Goal: Task Accomplishment & Management: Use online tool/utility

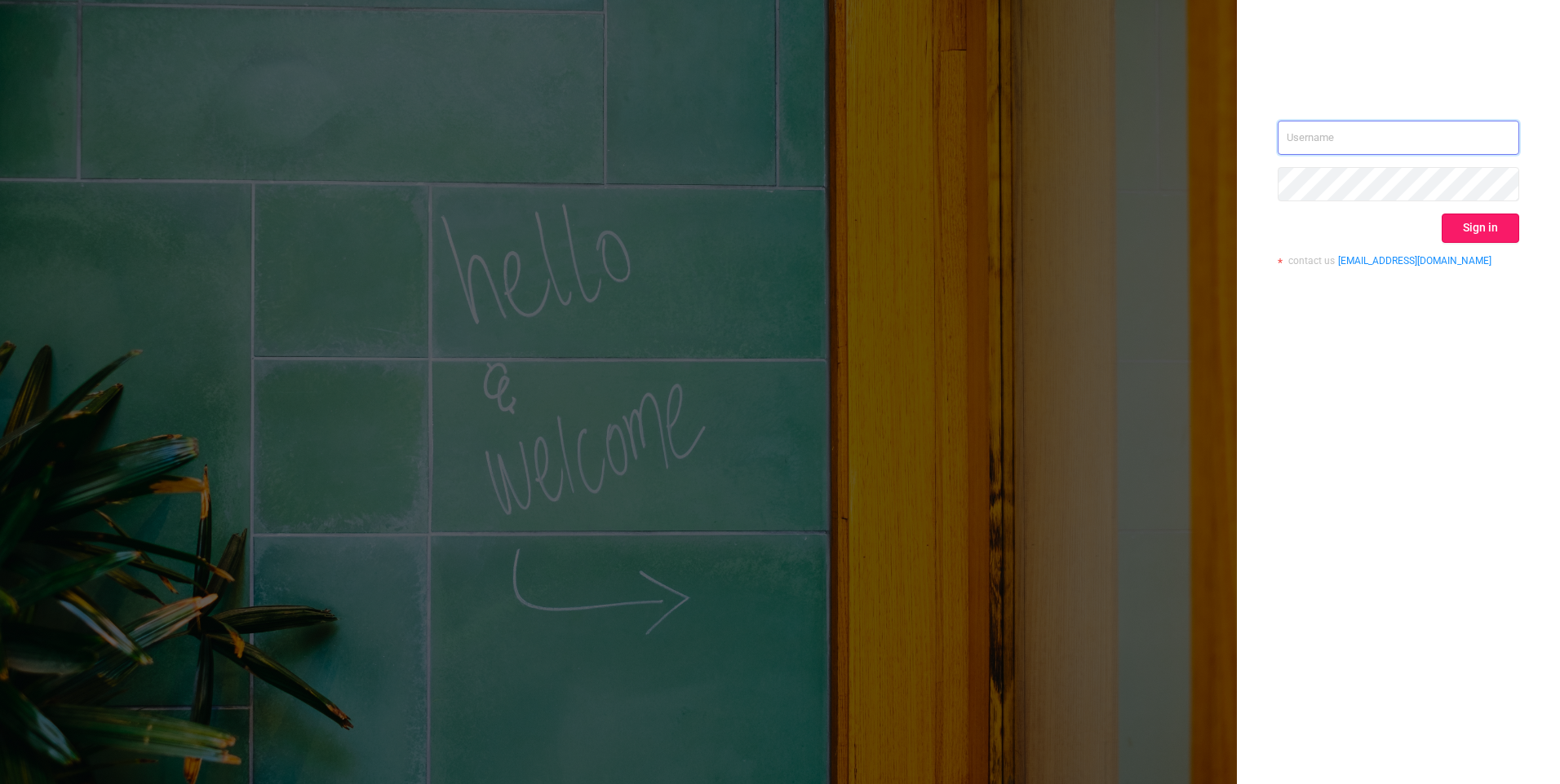
type input "ig@otm-r.com"
click at [1481, 237] on button "Sign in" at bounding box center [1480, 228] width 77 height 29
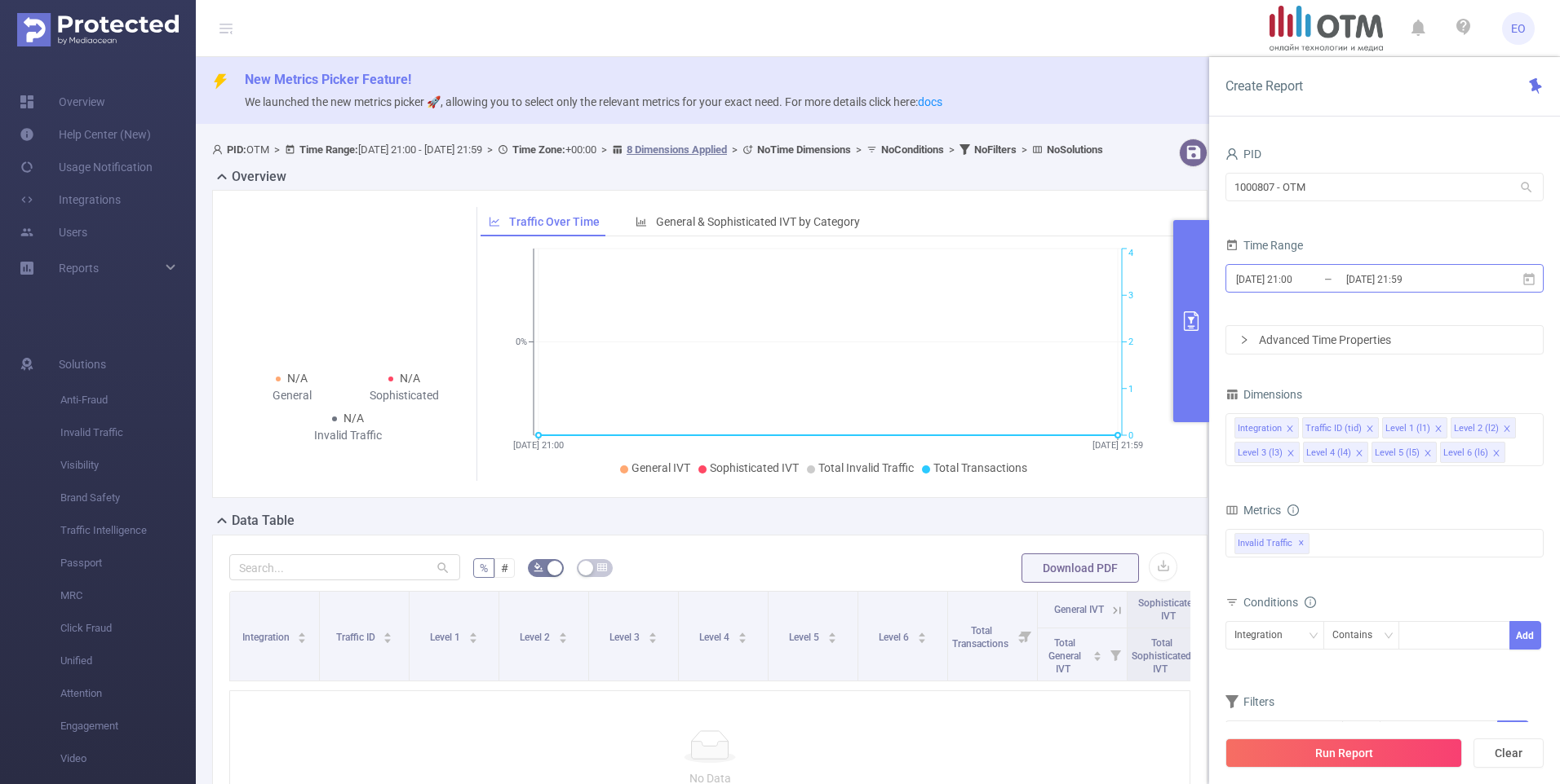
click at [1269, 284] on input "[DATE] 21:00" at bounding box center [1300, 279] width 132 height 22
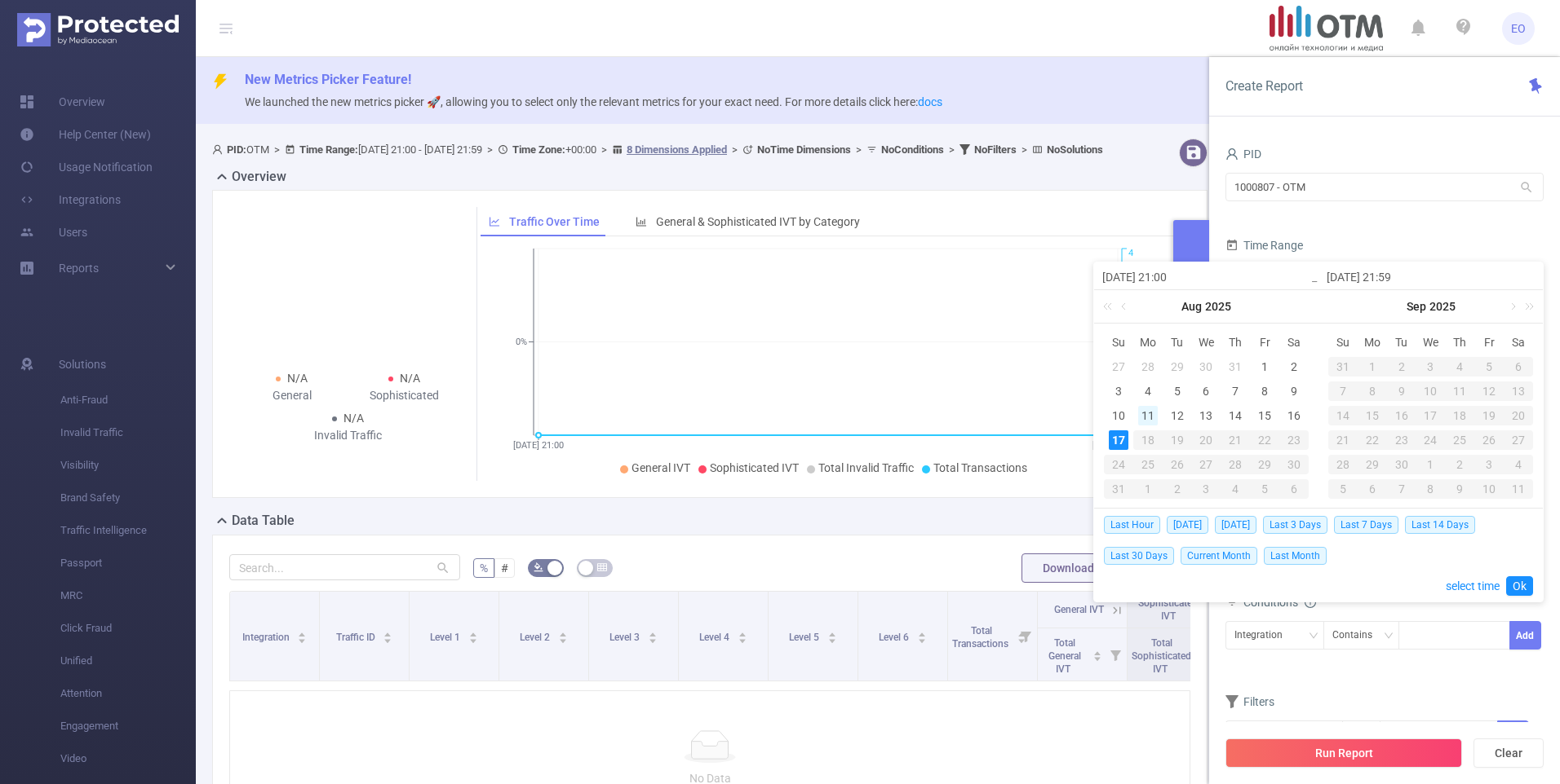
click at [1145, 419] on div "11" at bounding box center [1148, 416] width 19 height 19
click at [1121, 441] on div "17" at bounding box center [1118, 440] width 19 height 19
type input "2025-08-11 21:00"
click at [1519, 584] on link "Ok" at bounding box center [1519, 586] width 27 height 19
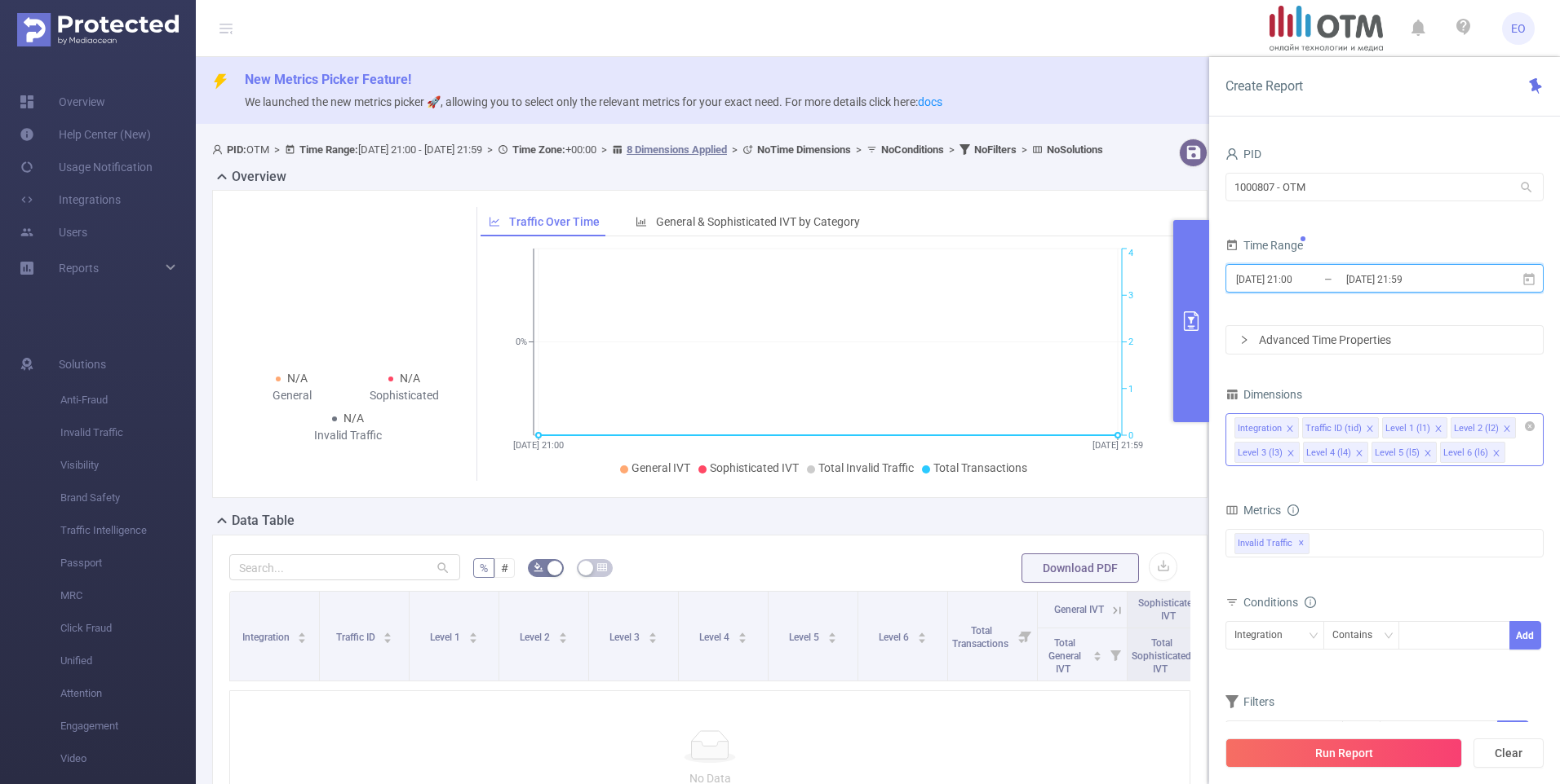
click at [1288, 425] on icon "icon: close" at bounding box center [1289, 428] width 8 height 8
click at [1300, 429] on icon "icon: close" at bounding box center [1302, 428] width 8 height 8
click at [1428, 456] on div "Level 1 (l1) Level 2 (l2) Level 3 (l3) Level 4 (l4) Level 5 (l5) Level 6 (l6)" at bounding box center [1384, 440] width 318 height 53
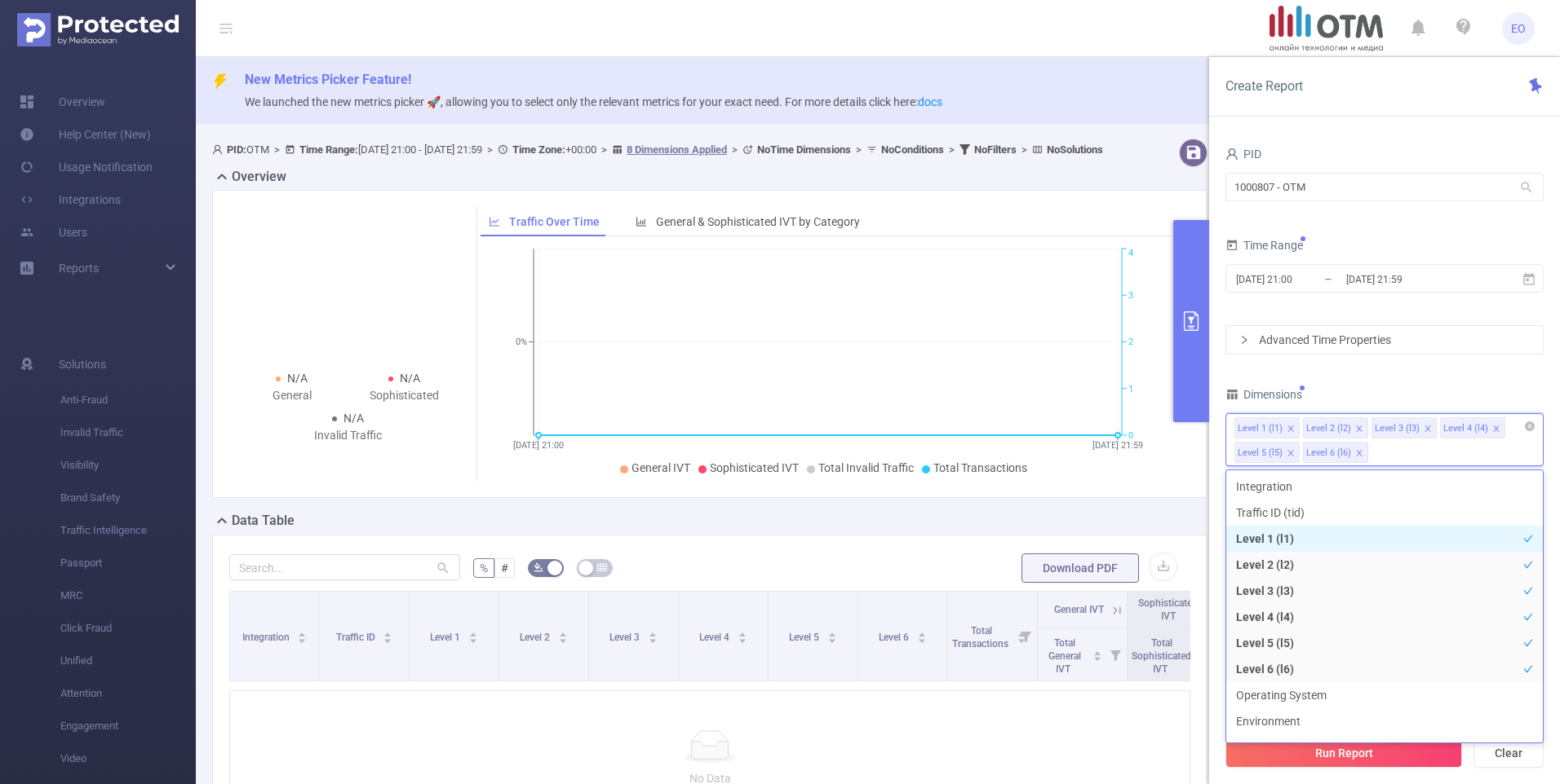
type input "t"
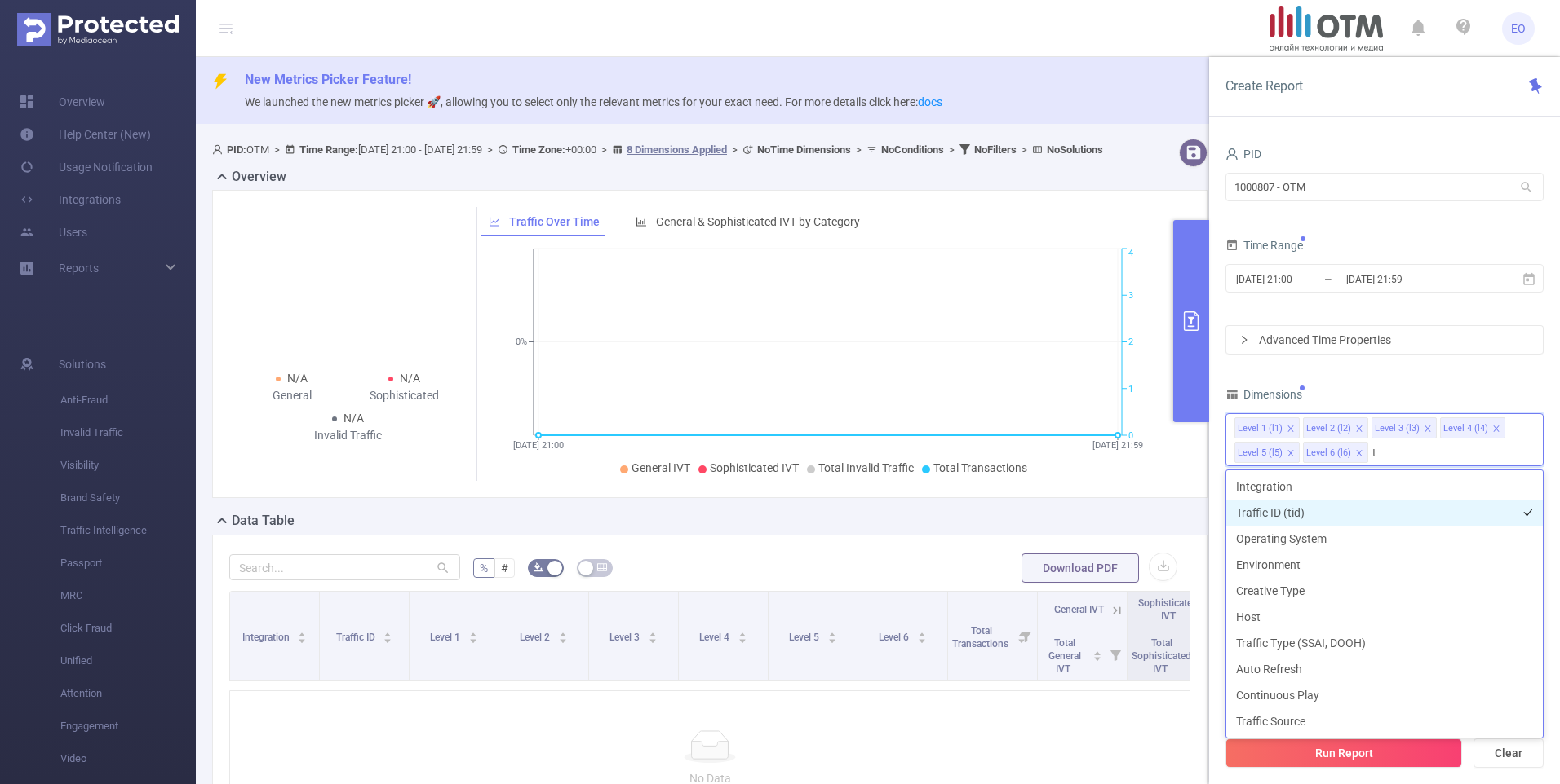
click at [1314, 509] on li "Traffic ID (tid)" at bounding box center [1384, 512] width 316 height 26
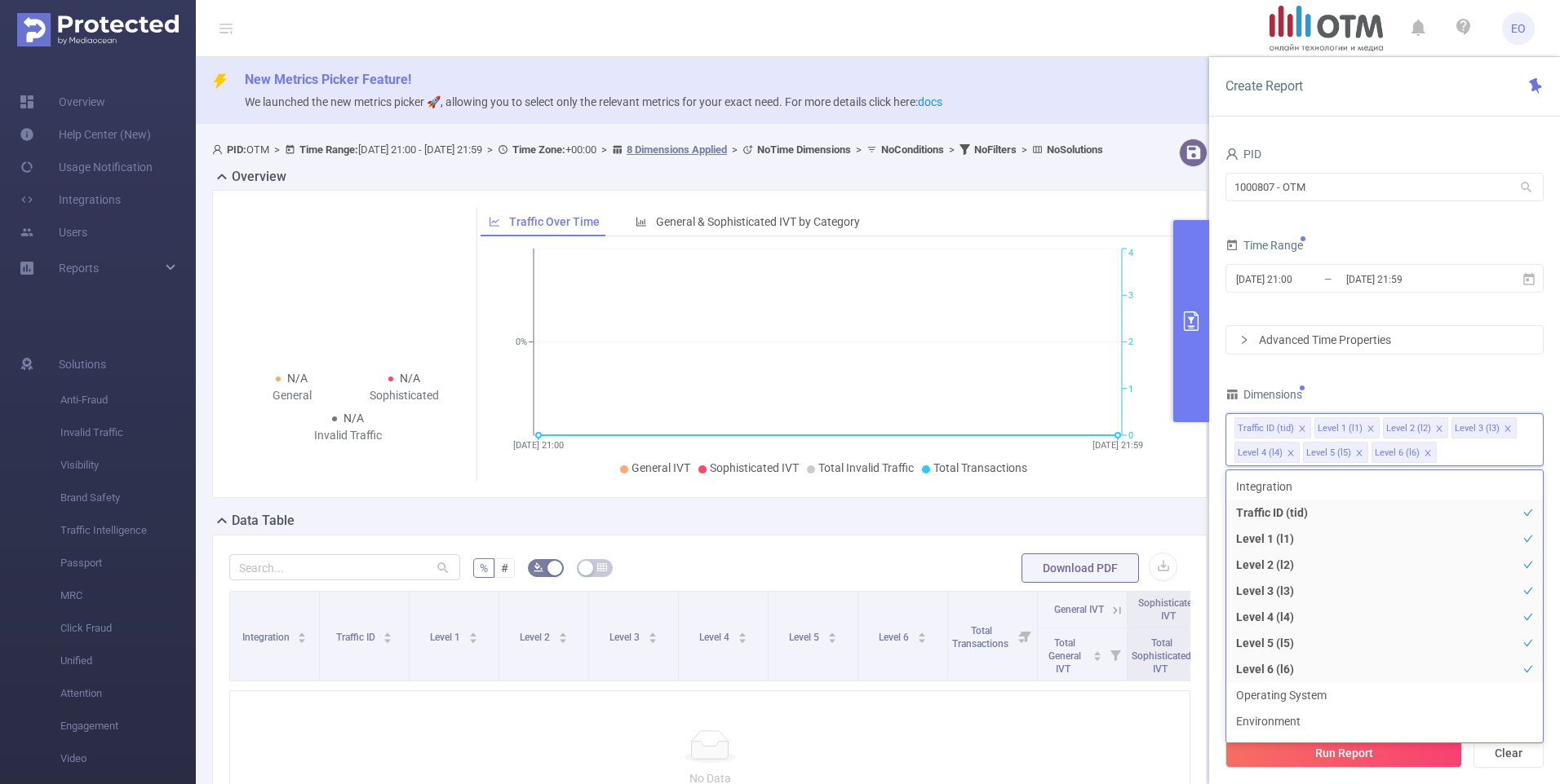
click at [1368, 426] on icon "icon: close" at bounding box center [1370, 428] width 8 height 8
click at [1435, 426] on icon "icon: close" at bounding box center [1439, 428] width 8 height 8
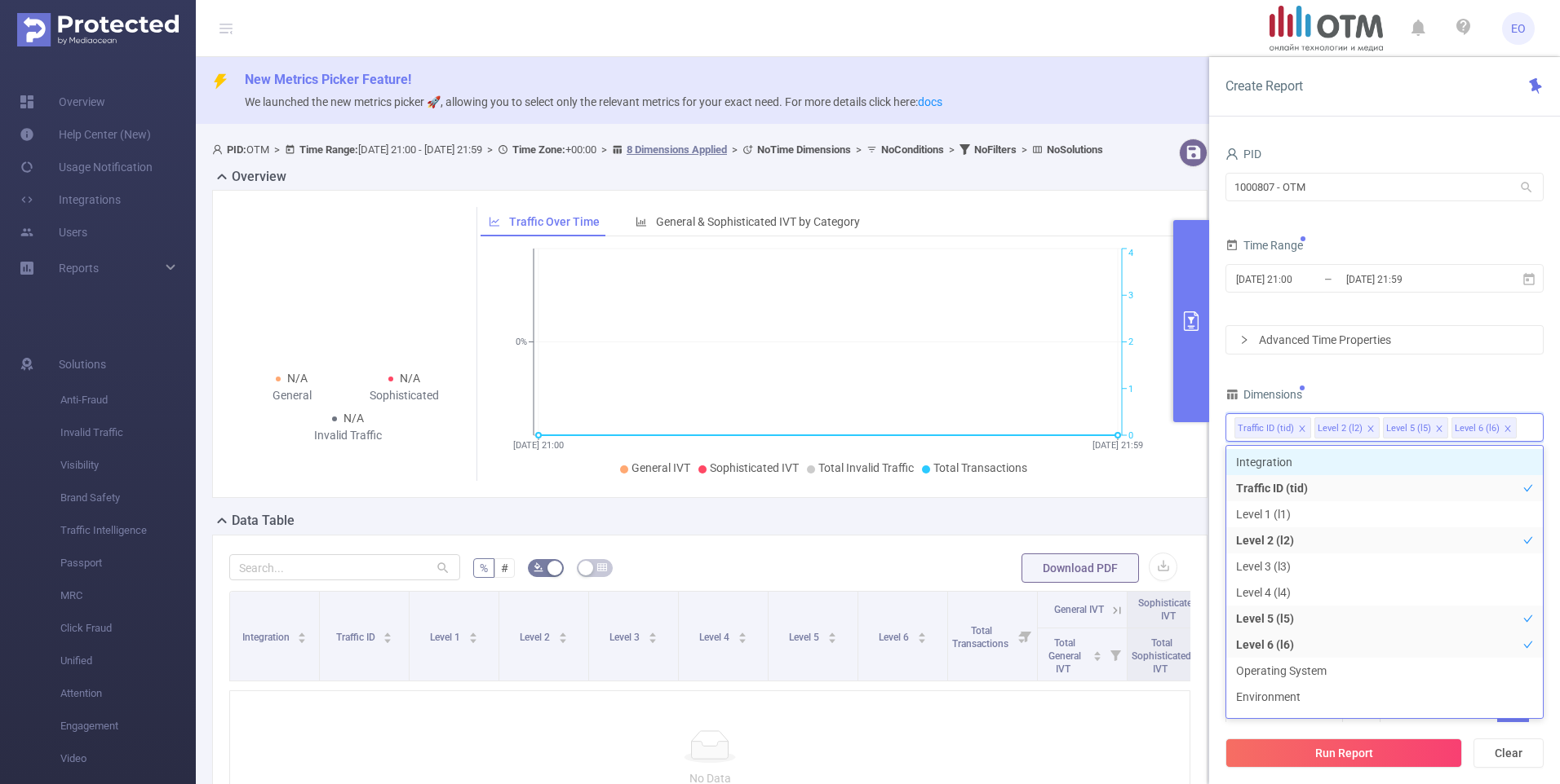
click at [1436, 427] on icon "icon: close" at bounding box center [1439, 428] width 6 height 6
click at [1432, 392] on div "Dimensions" at bounding box center [1384, 396] width 318 height 27
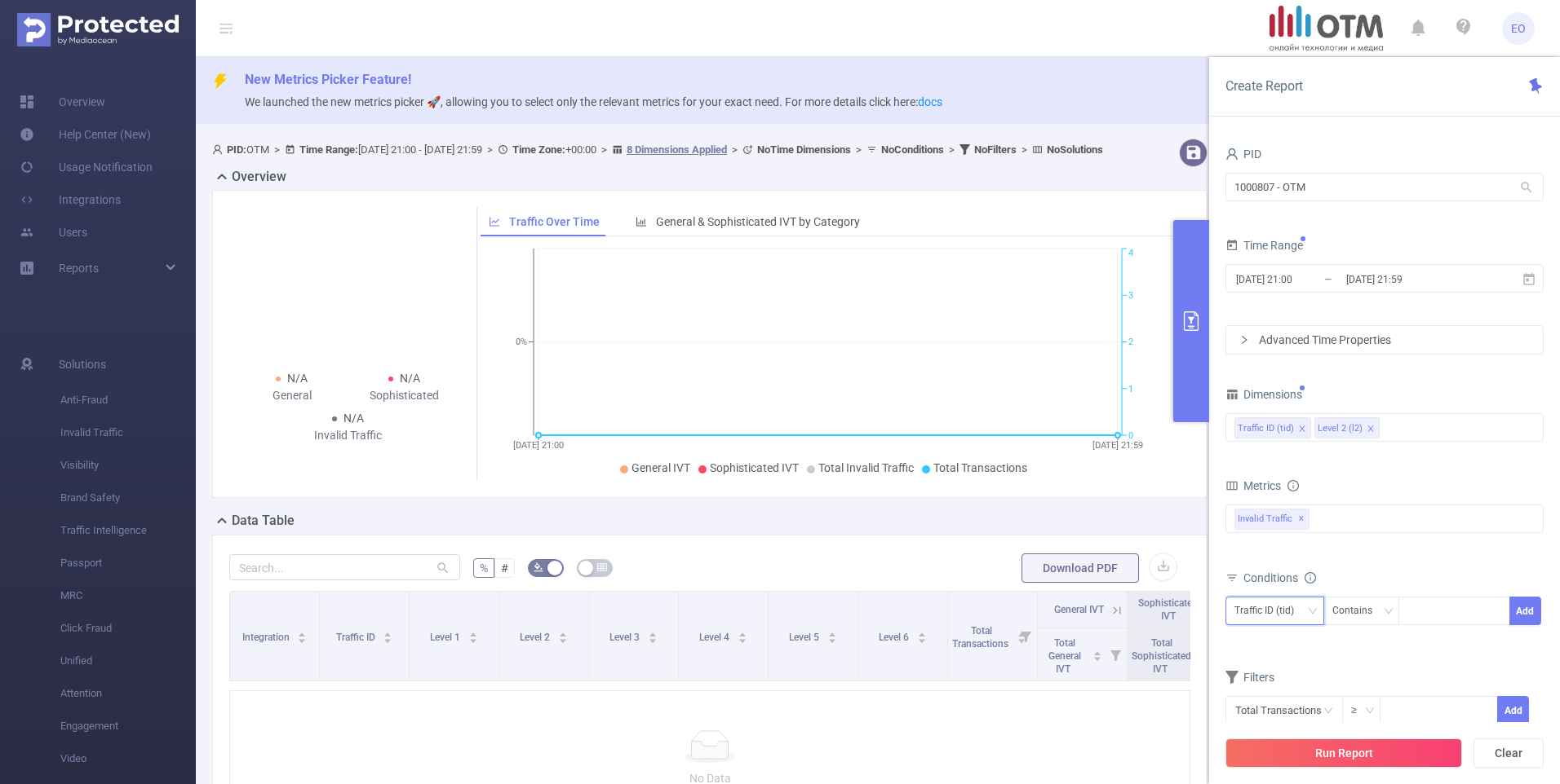
click at [1294, 609] on div "Traffic ID (tid)" at bounding box center [1269, 611] width 71 height 27
click at [1447, 618] on div at bounding box center [1454, 611] width 94 height 27
click at [1379, 610] on div "Contains" at bounding box center [1357, 611] width 51 height 27
click at [1339, 659] on li "Is" at bounding box center [1376, 671] width 108 height 26
click at [1443, 612] on div at bounding box center [1454, 611] width 94 height 27
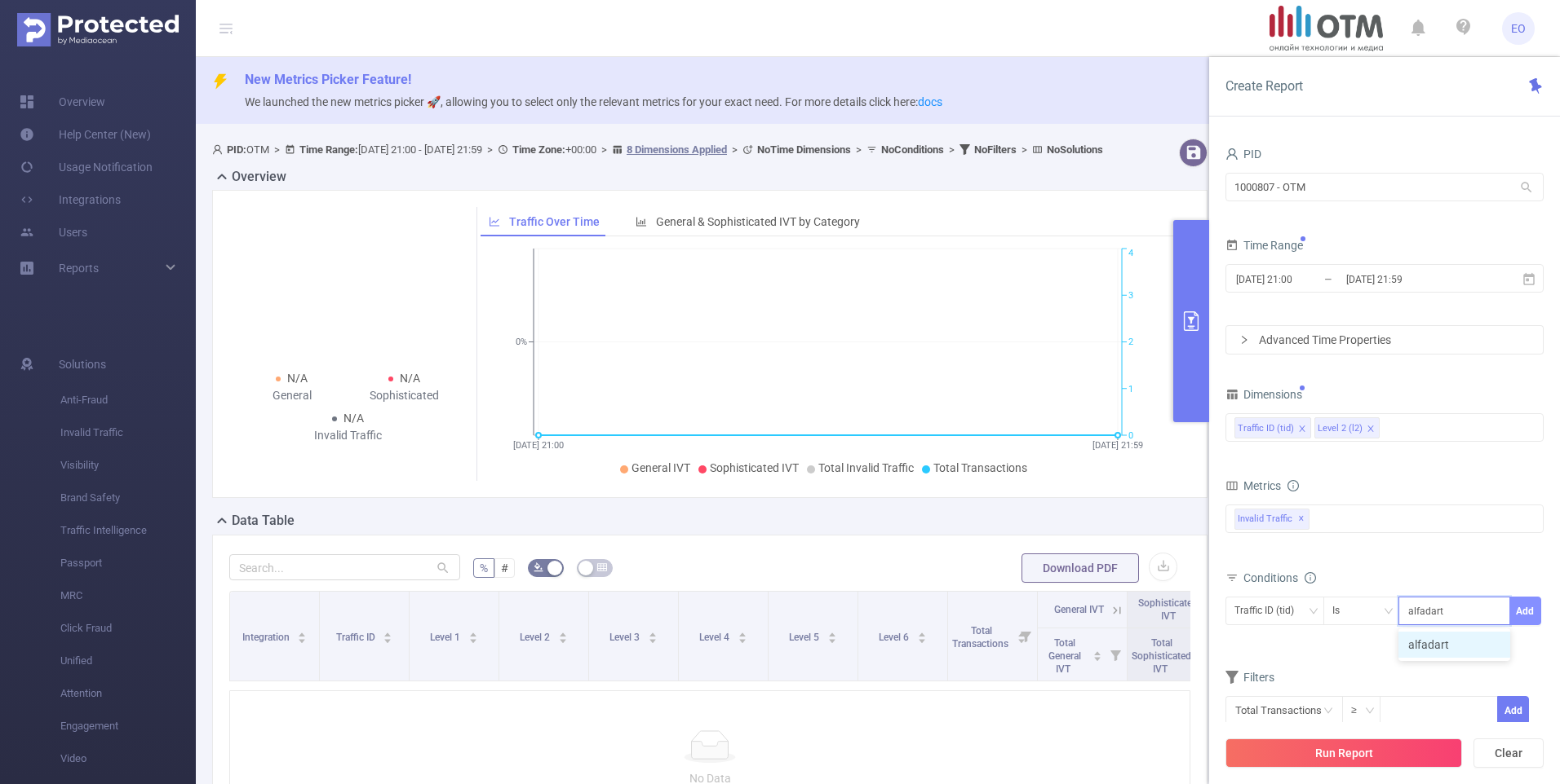
type input "alfadart"
click at [1528, 607] on button "Add" at bounding box center [1524, 611] width 32 height 29
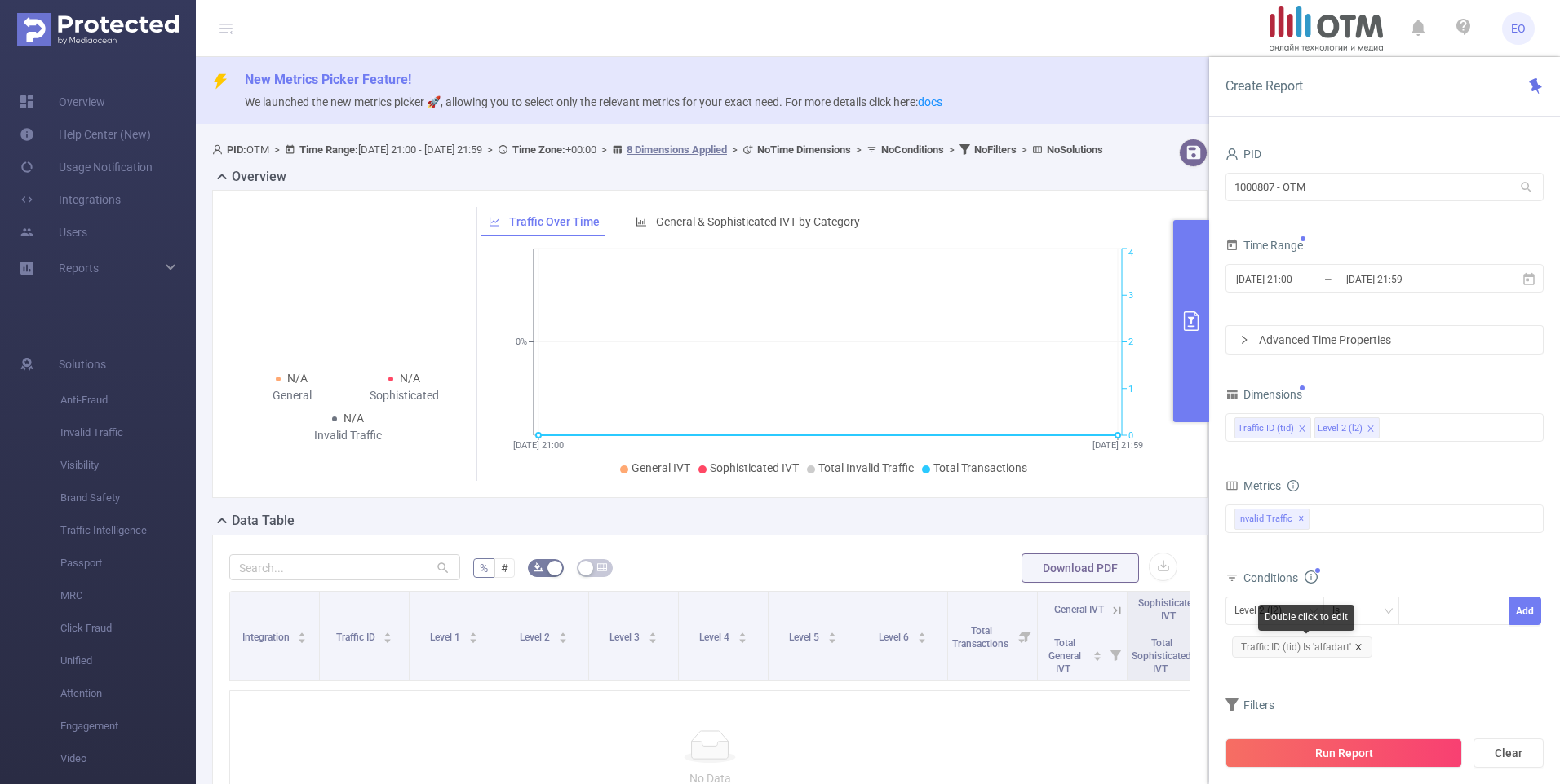
click at [1357, 644] on icon "icon: close" at bounding box center [1358, 648] width 8 height 8
click at [1445, 615] on div at bounding box center [1454, 611] width 94 height 27
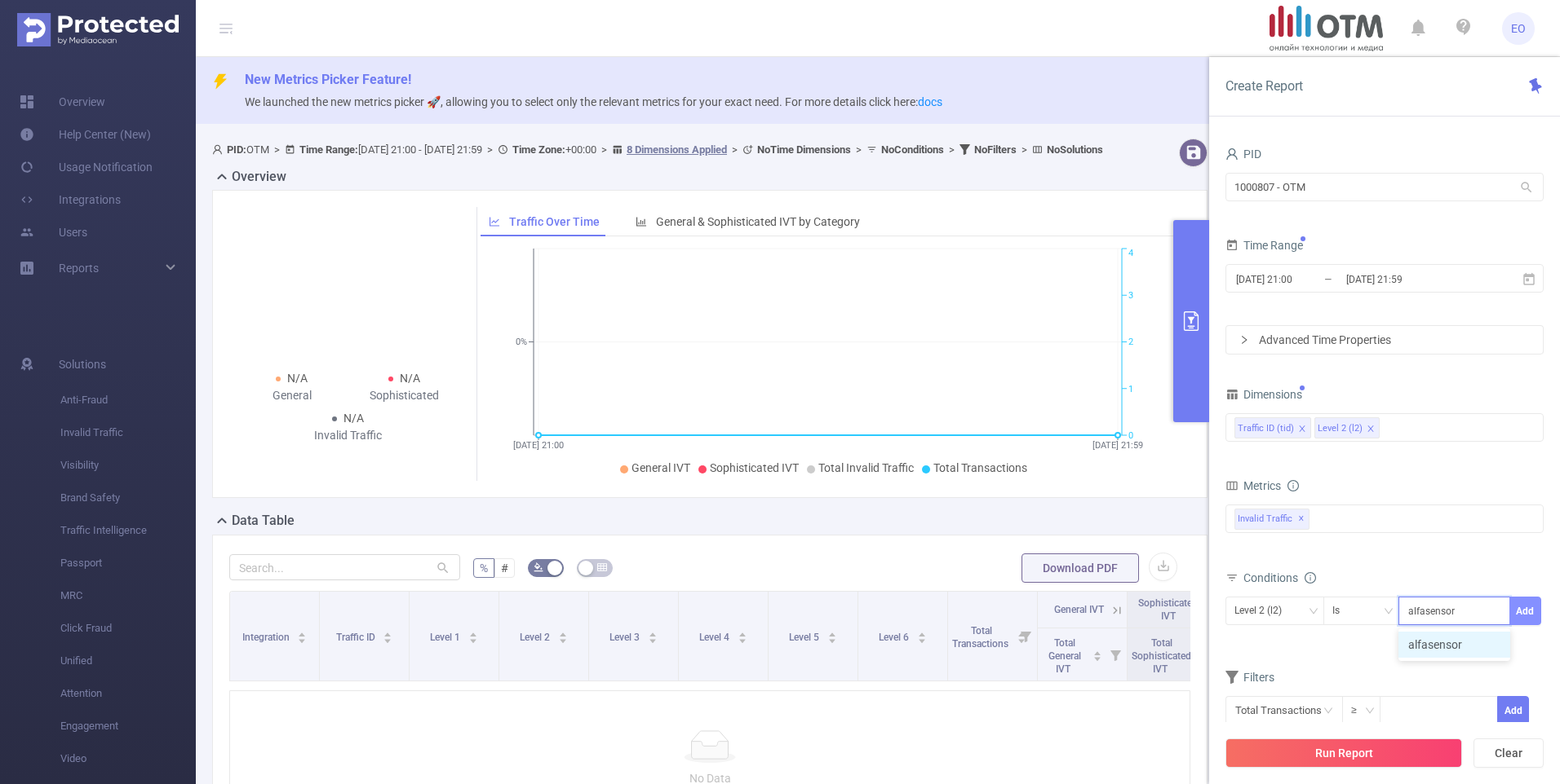
type input "alfasensor"
click at [1528, 610] on button "Add" at bounding box center [1524, 611] width 32 height 29
click at [1407, 572] on div "Conditions" at bounding box center [1384, 580] width 318 height 27
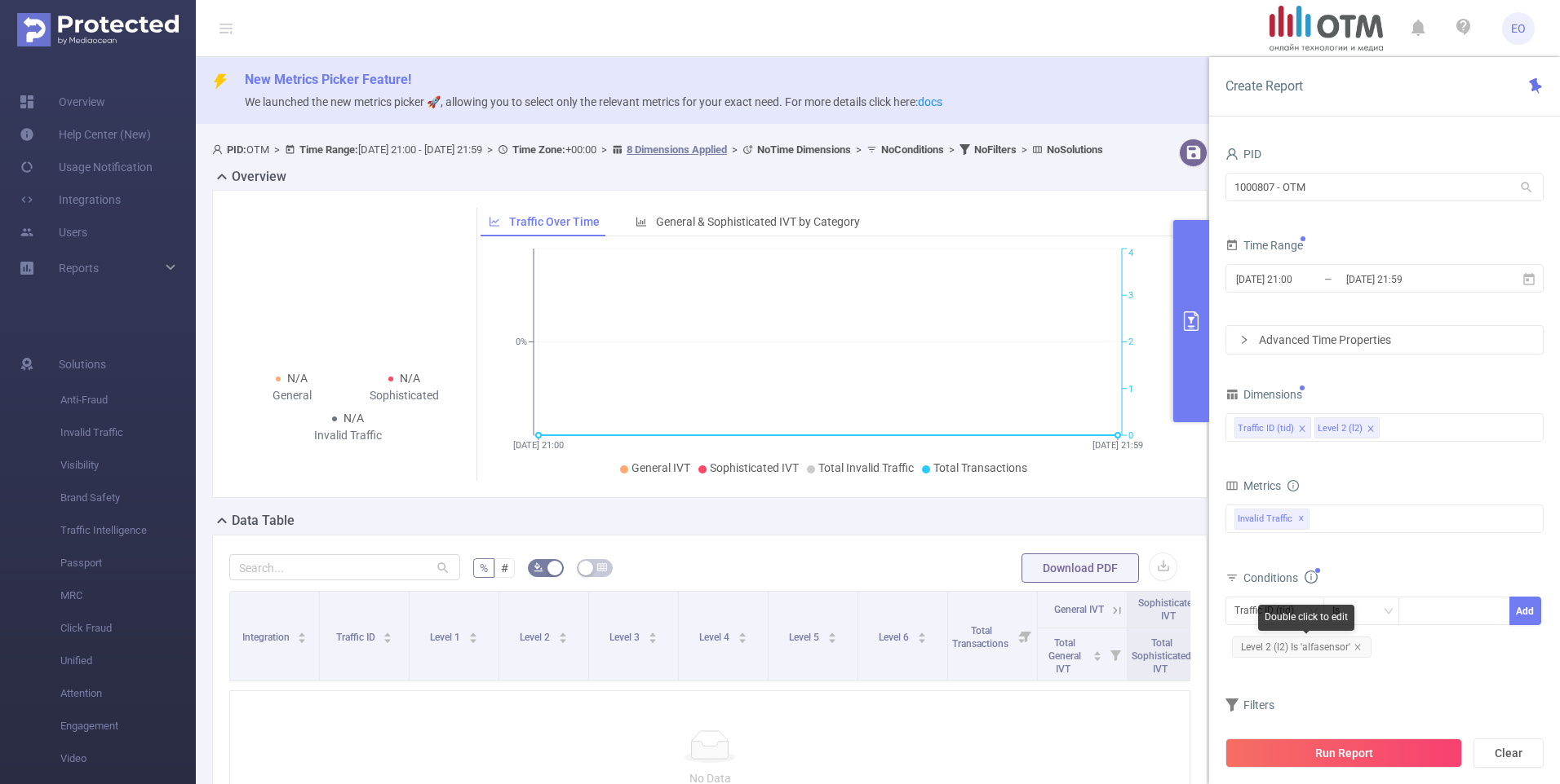
click at [1362, 643] on span "Level 2 (l2) Is 'alfasensor'" at bounding box center [1302, 648] width 139 height 21
click at [1357, 647] on icon "icon: close" at bounding box center [1357, 647] width 6 height 6
click at [1426, 612] on div at bounding box center [1454, 611] width 94 height 27
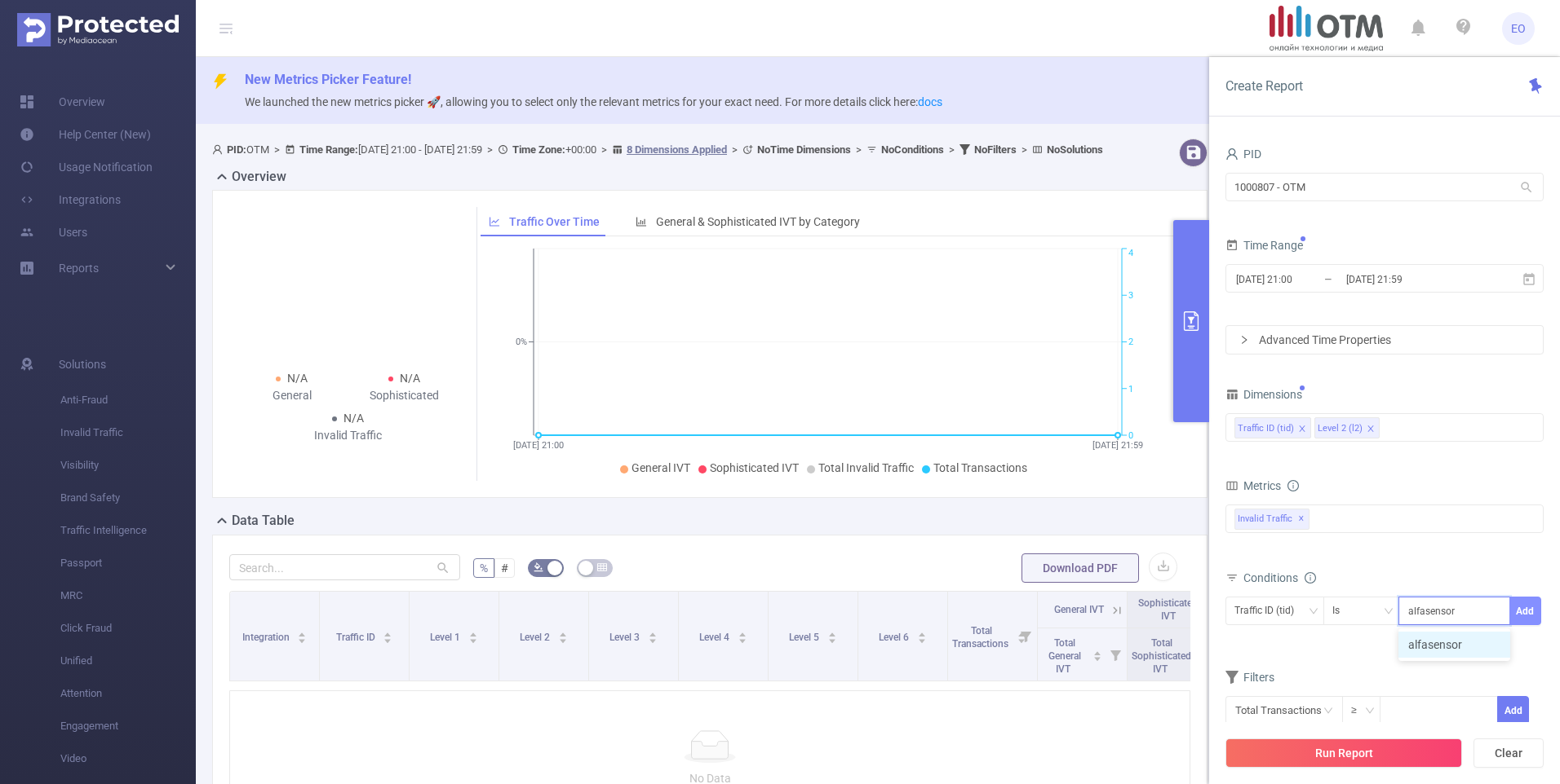
type input "alfasensor"
click at [1533, 610] on button "Add" at bounding box center [1524, 611] width 32 height 29
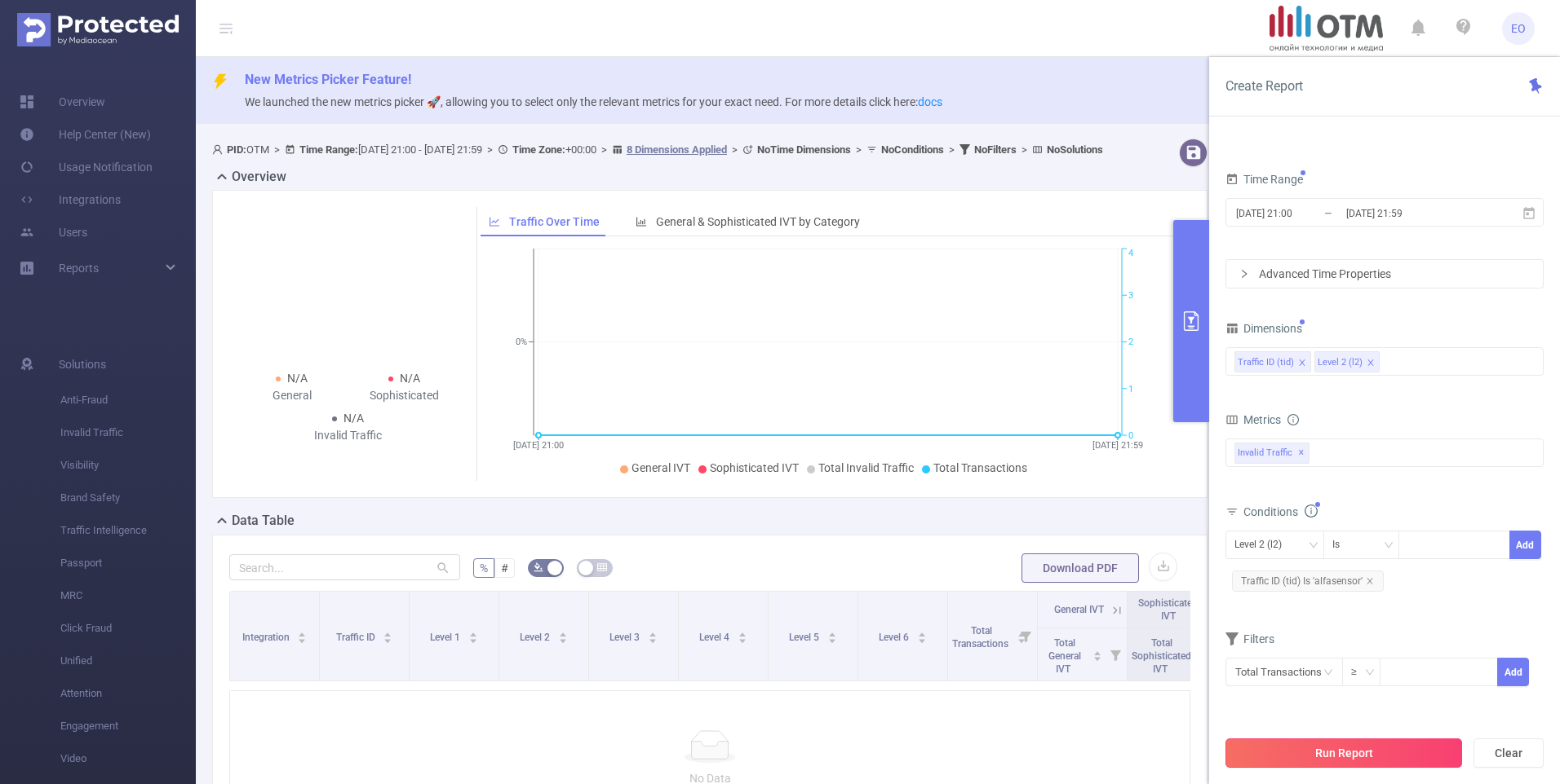
click at [1312, 755] on button "Run Report" at bounding box center [1343, 753] width 237 height 29
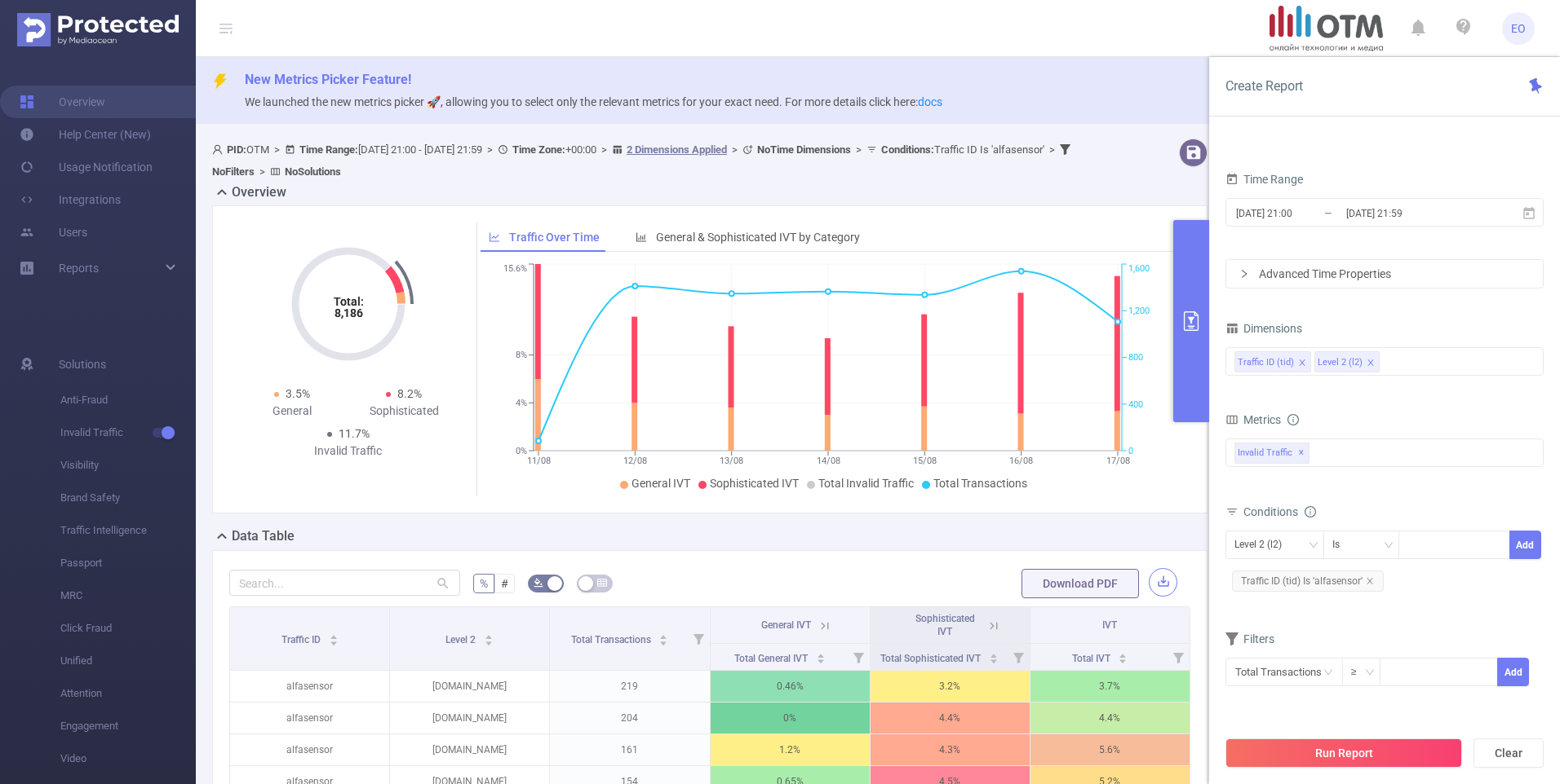
click at [1149, 587] on button "button" at bounding box center [1163, 583] width 29 height 29
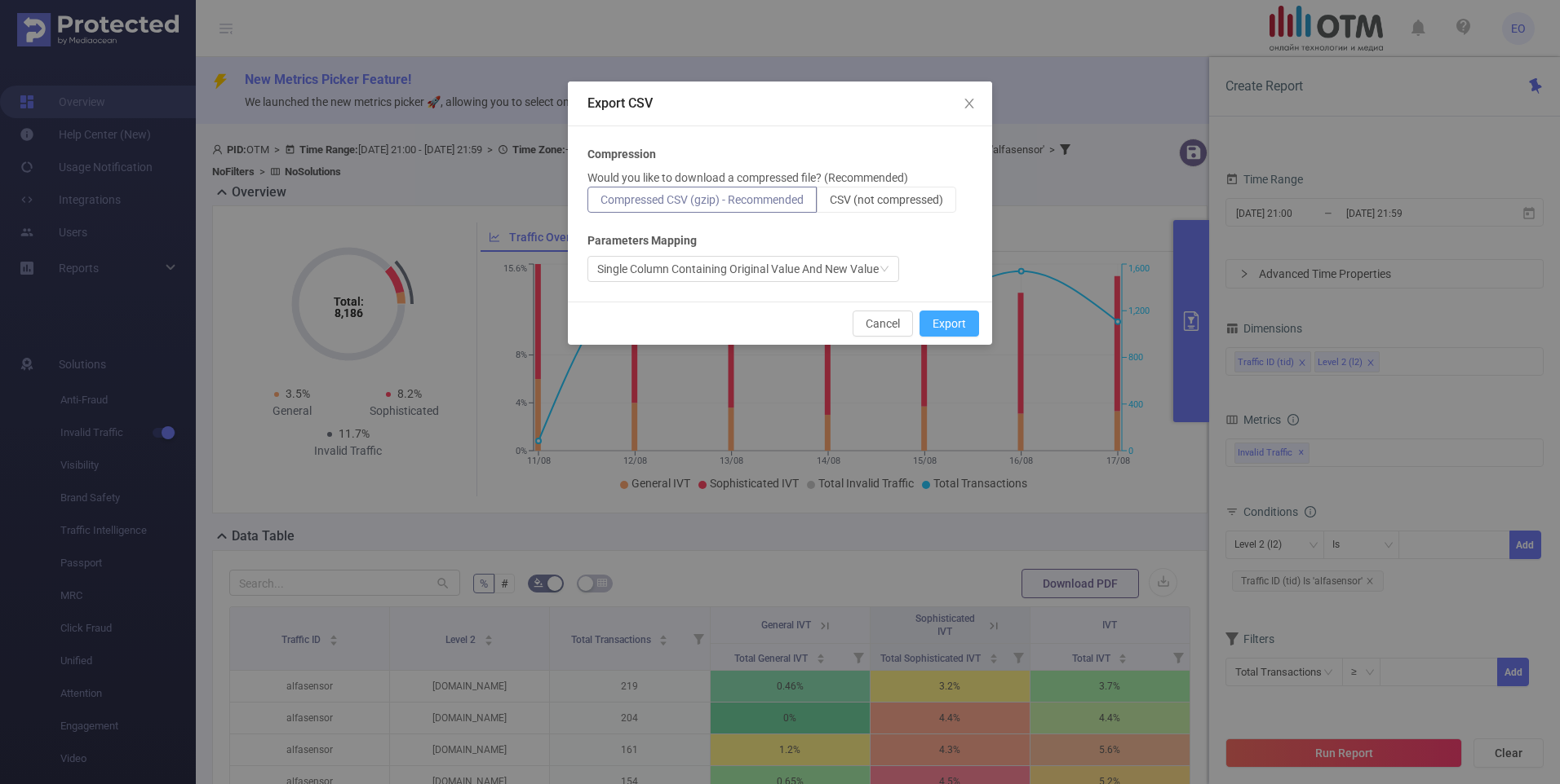
click at [937, 315] on button "Export" at bounding box center [950, 323] width 60 height 26
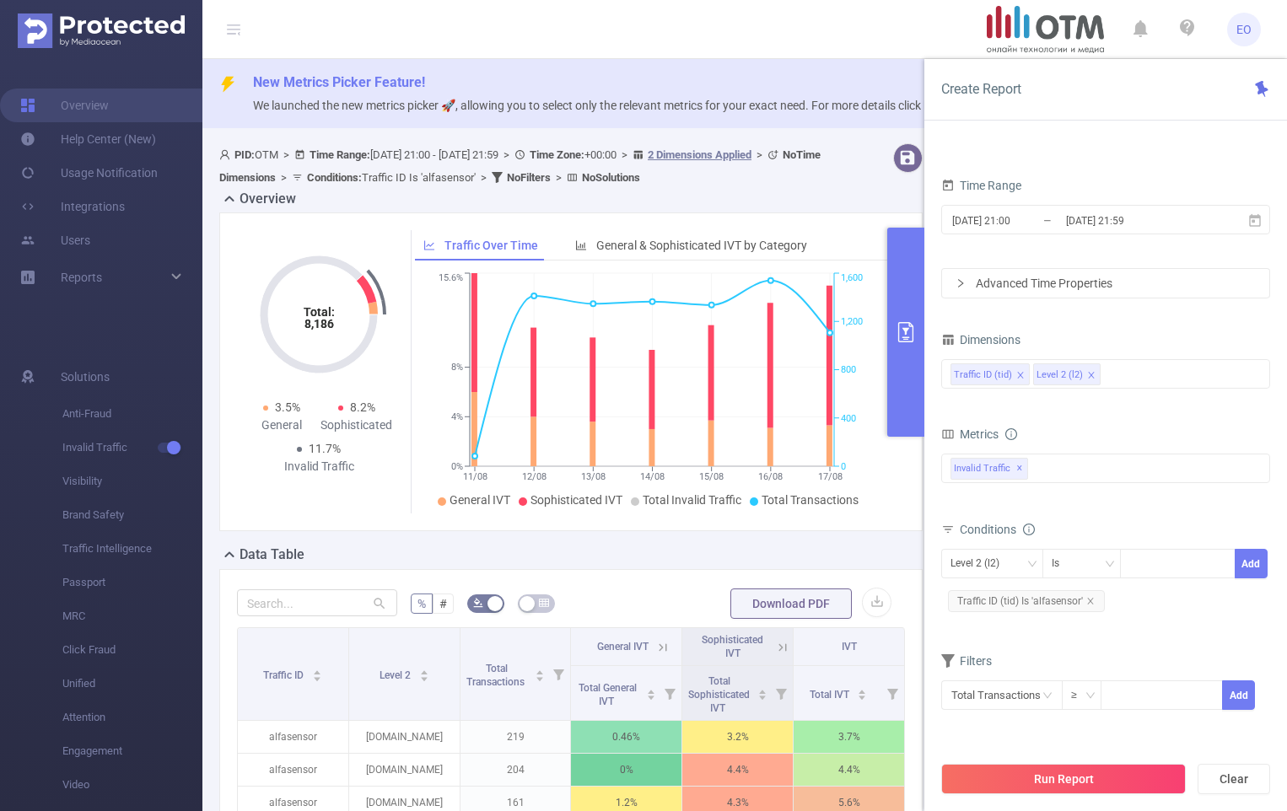
click at [870, 188] on div at bounding box center [900, 166] width 60 height 46
click at [1073, 462] on div "Invalid Traffic ✕" at bounding box center [1105, 469] width 329 height 30
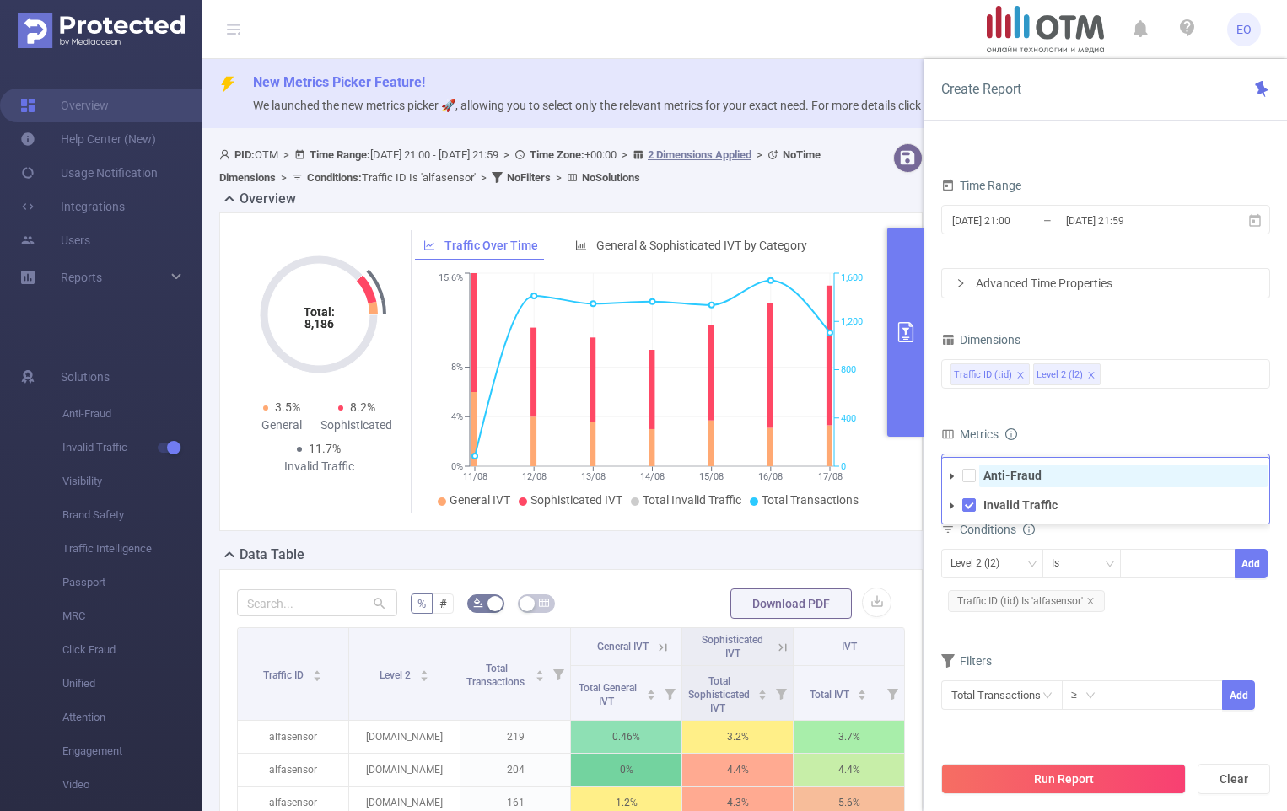
click at [1016, 483] on span "Anti-Fraud" at bounding box center [1123, 476] width 288 height 23
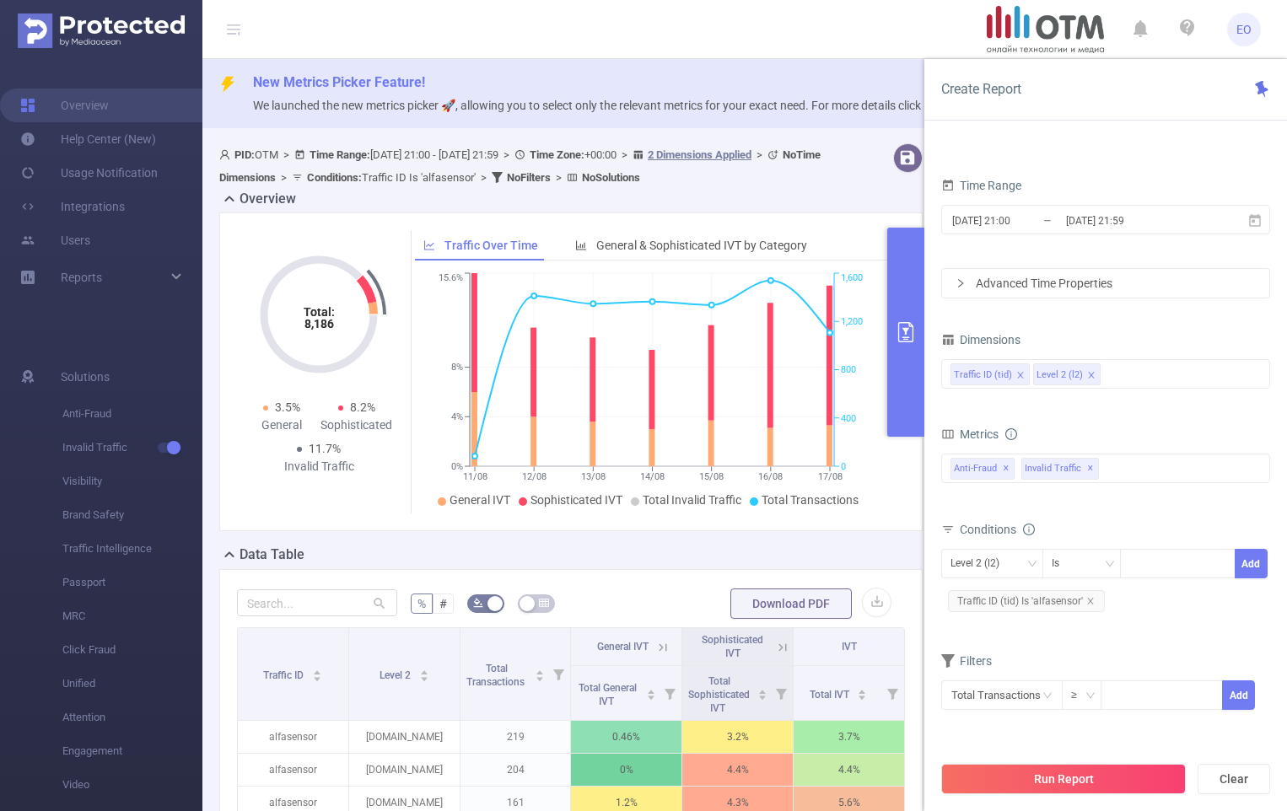
click at [1092, 427] on div "Metrics" at bounding box center [1105, 437] width 329 height 28
click at [1120, 774] on button "Run Report" at bounding box center [1063, 779] width 245 height 30
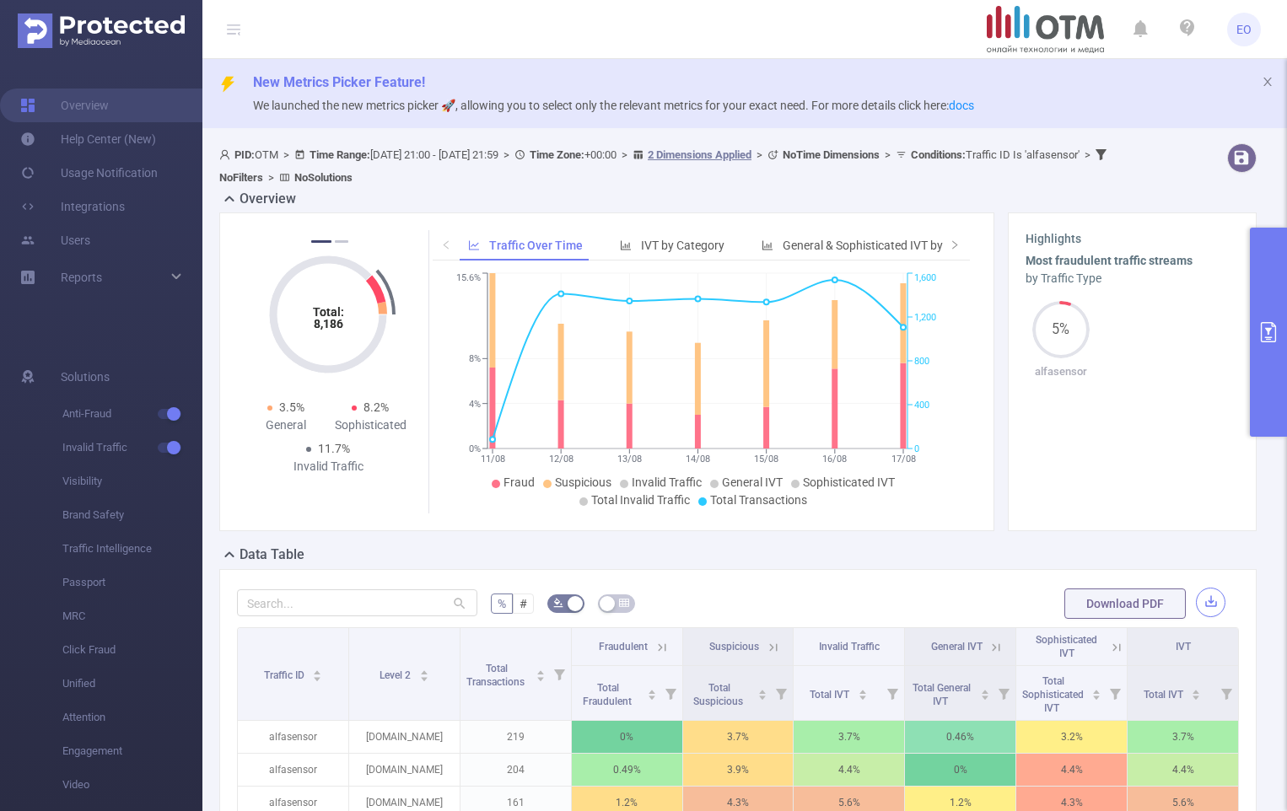
click at [1198, 607] on button "button" at bounding box center [1211, 603] width 30 height 30
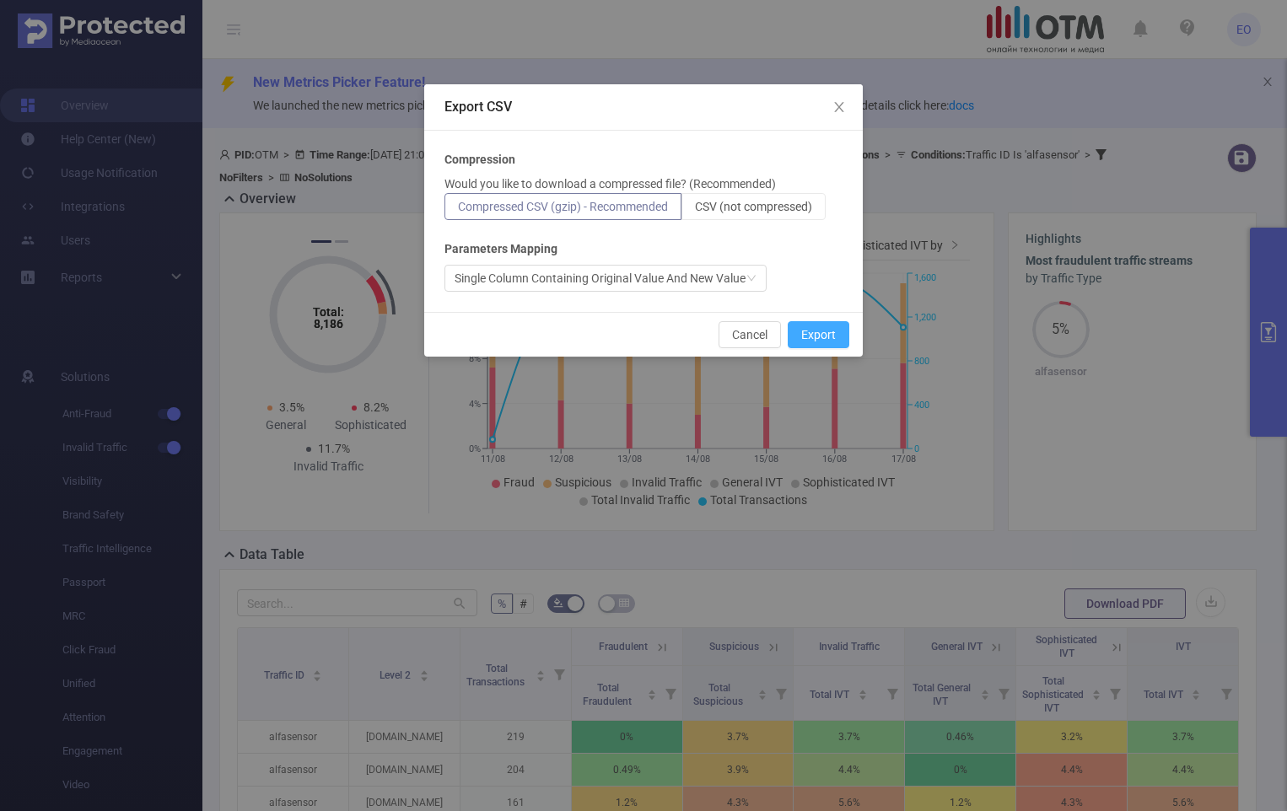
click at [826, 337] on button "Export" at bounding box center [819, 334] width 62 height 27
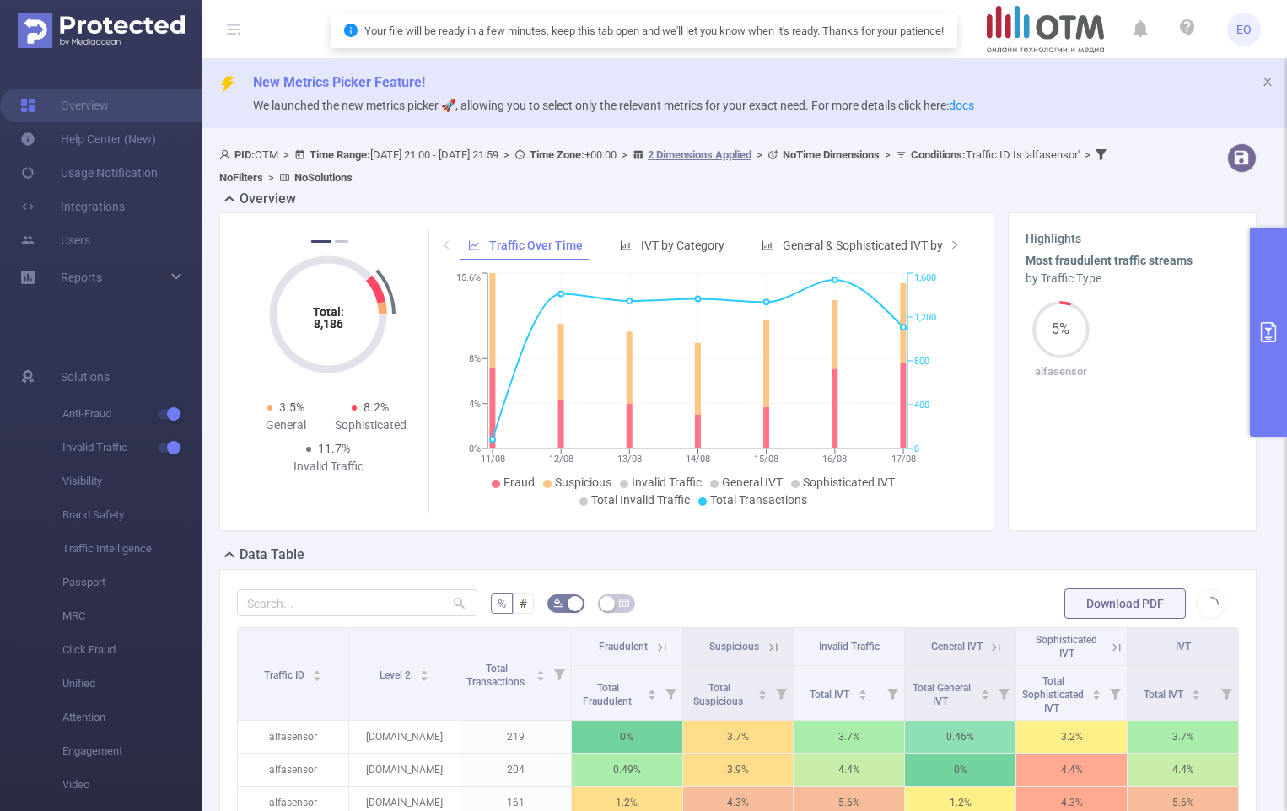
click at [1283, 293] on button "primary" at bounding box center [1268, 332] width 37 height 209
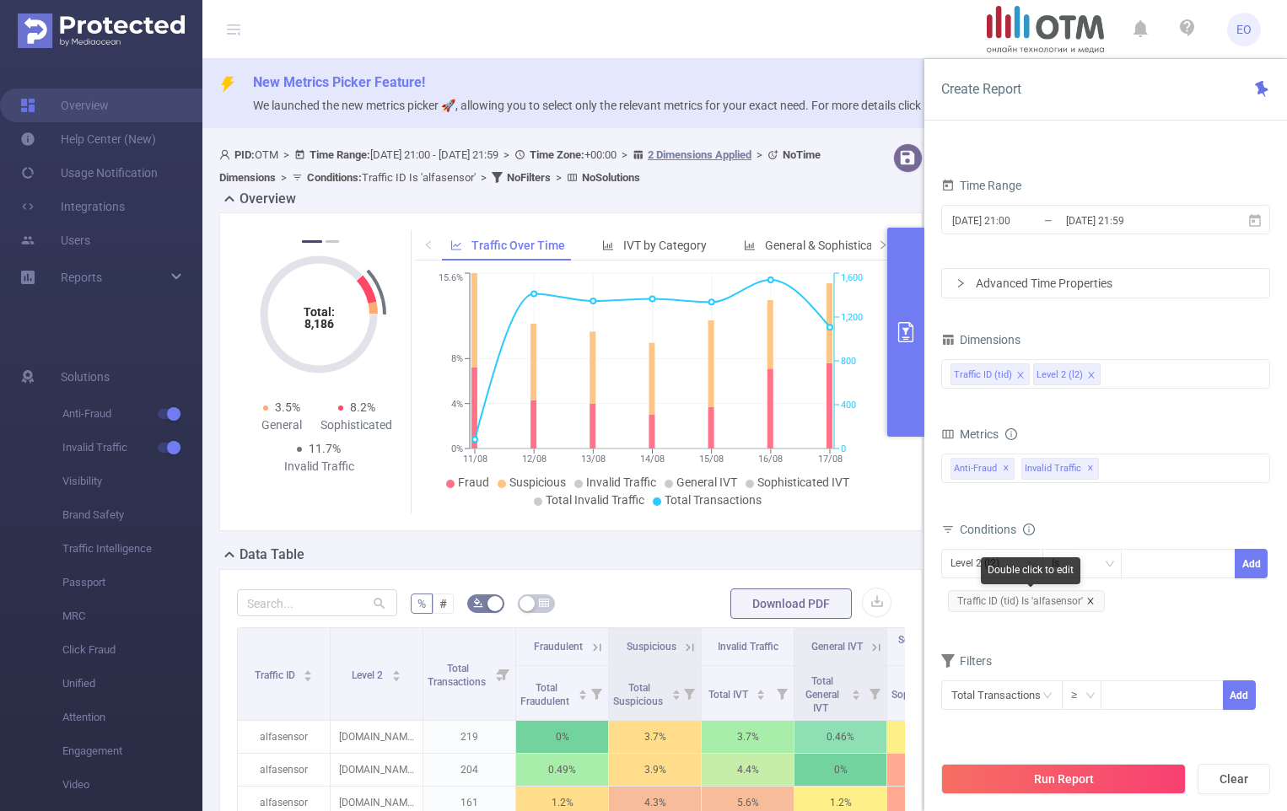
click at [1090, 601] on icon "icon: close" at bounding box center [1090, 601] width 8 height 8
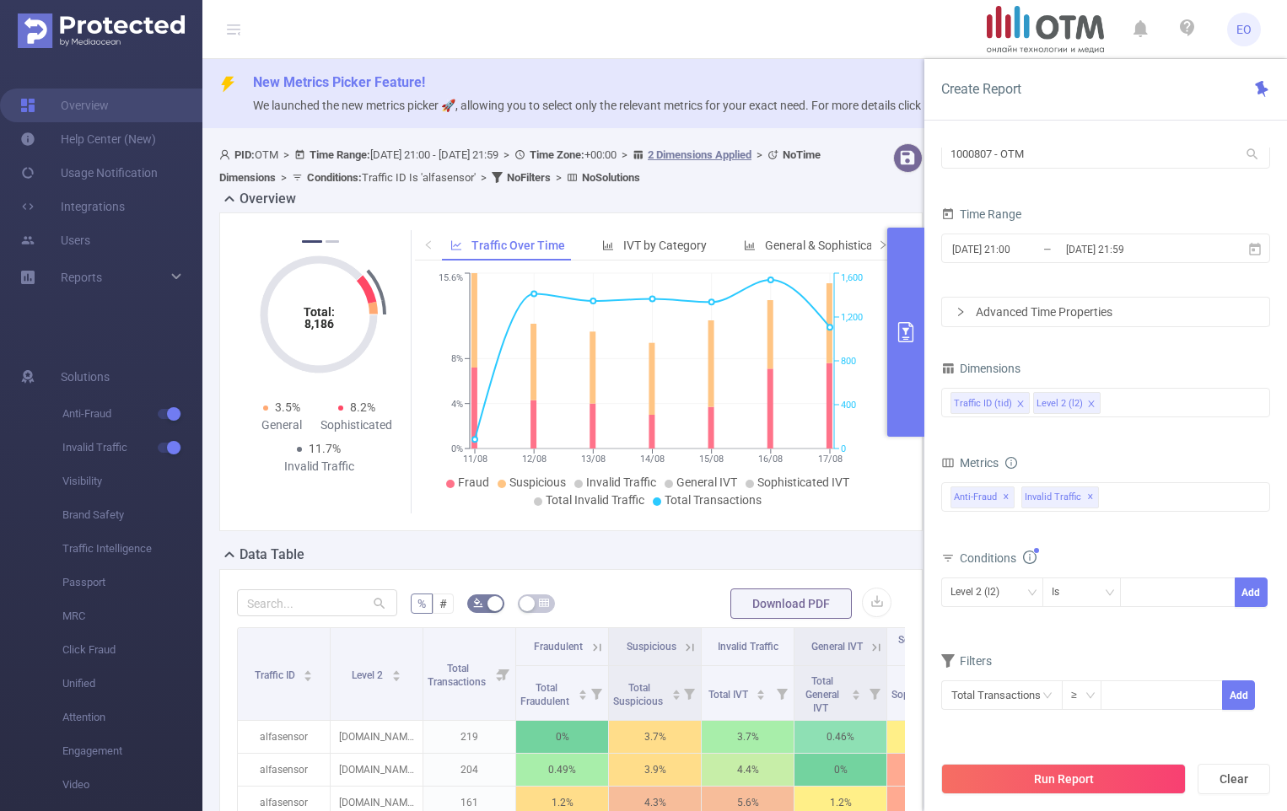
click at [1018, 402] on icon "icon: close" at bounding box center [1020, 404] width 6 height 6
click at [1043, 402] on div "Level 2 (l2)" at bounding box center [1106, 403] width 310 height 28
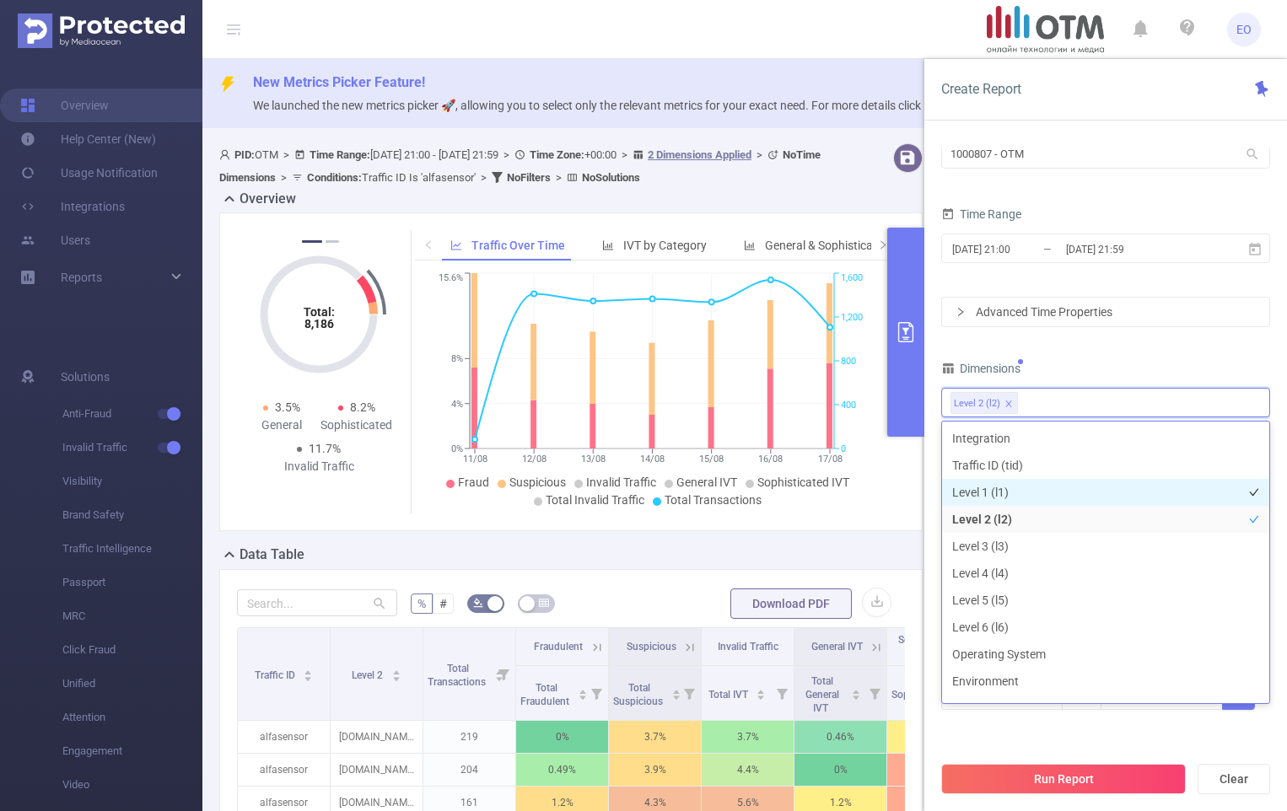
click at [1038, 493] on li "Level 1 (l1)" at bounding box center [1105, 492] width 327 height 27
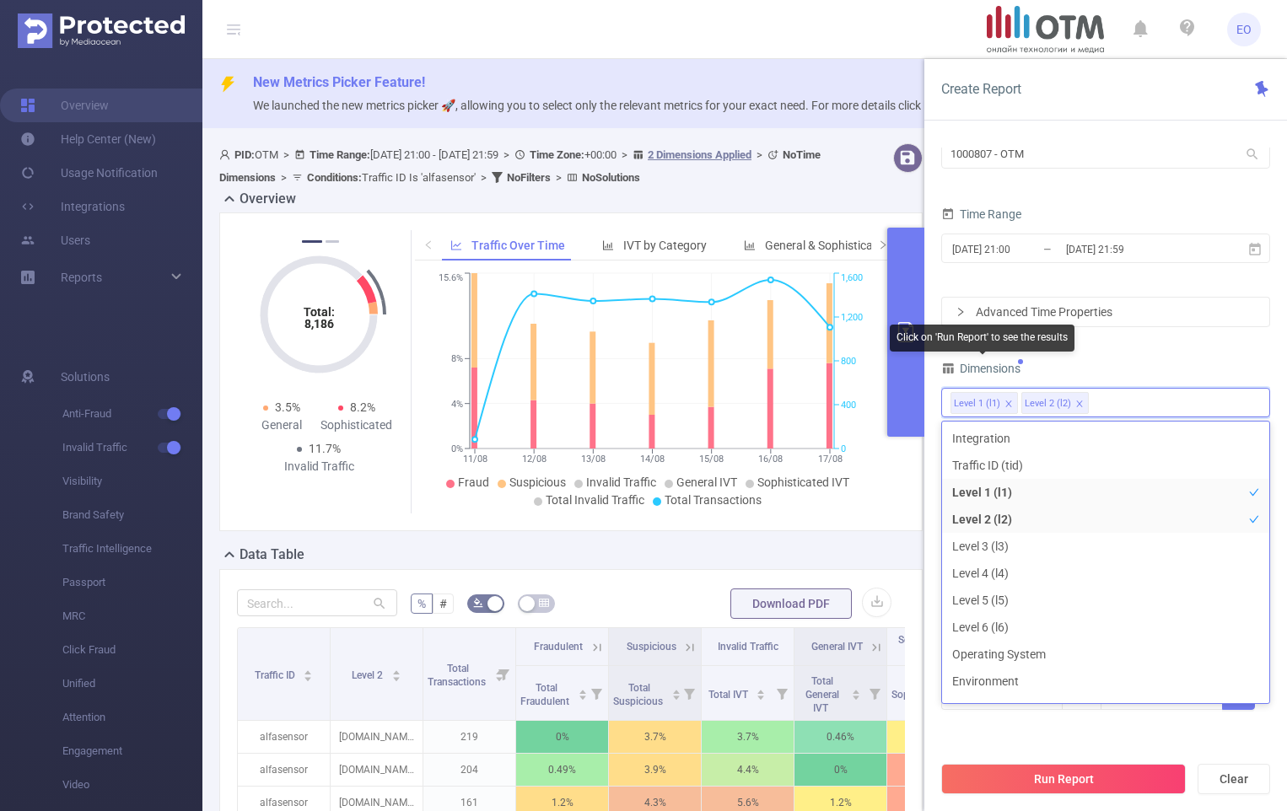
click at [1060, 369] on div "Dimensions" at bounding box center [1105, 371] width 329 height 28
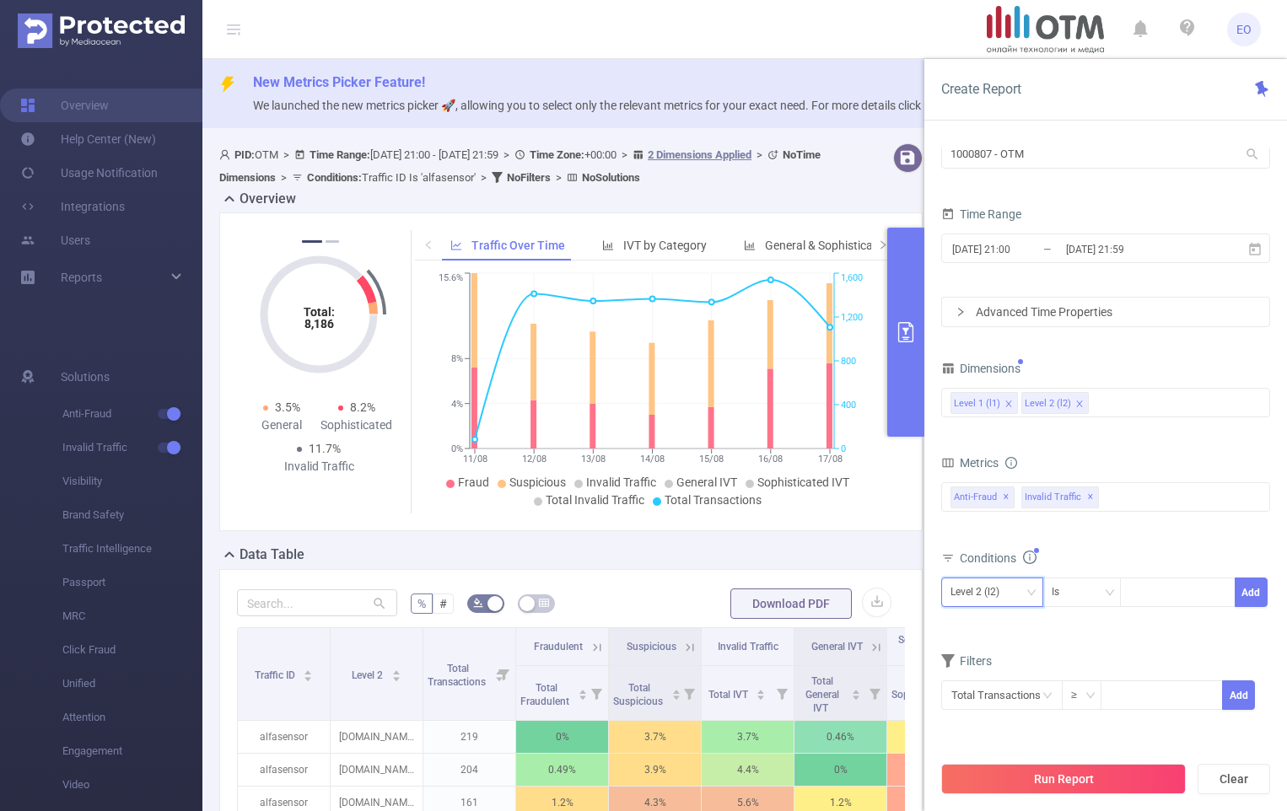
click at [1000, 588] on div "Level 2 (l2)" at bounding box center [981, 593] width 61 height 28
click at [990, 628] on li "Level 1 (l1)" at bounding box center [992, 627] width 102 height 27
click at [1160, 587] on div at bounding box center [1177, 593] width 97 height 28
type input "79"
click at [1242, 583] on button "Add" at bounding box center [1251, 593] width 33 height 30
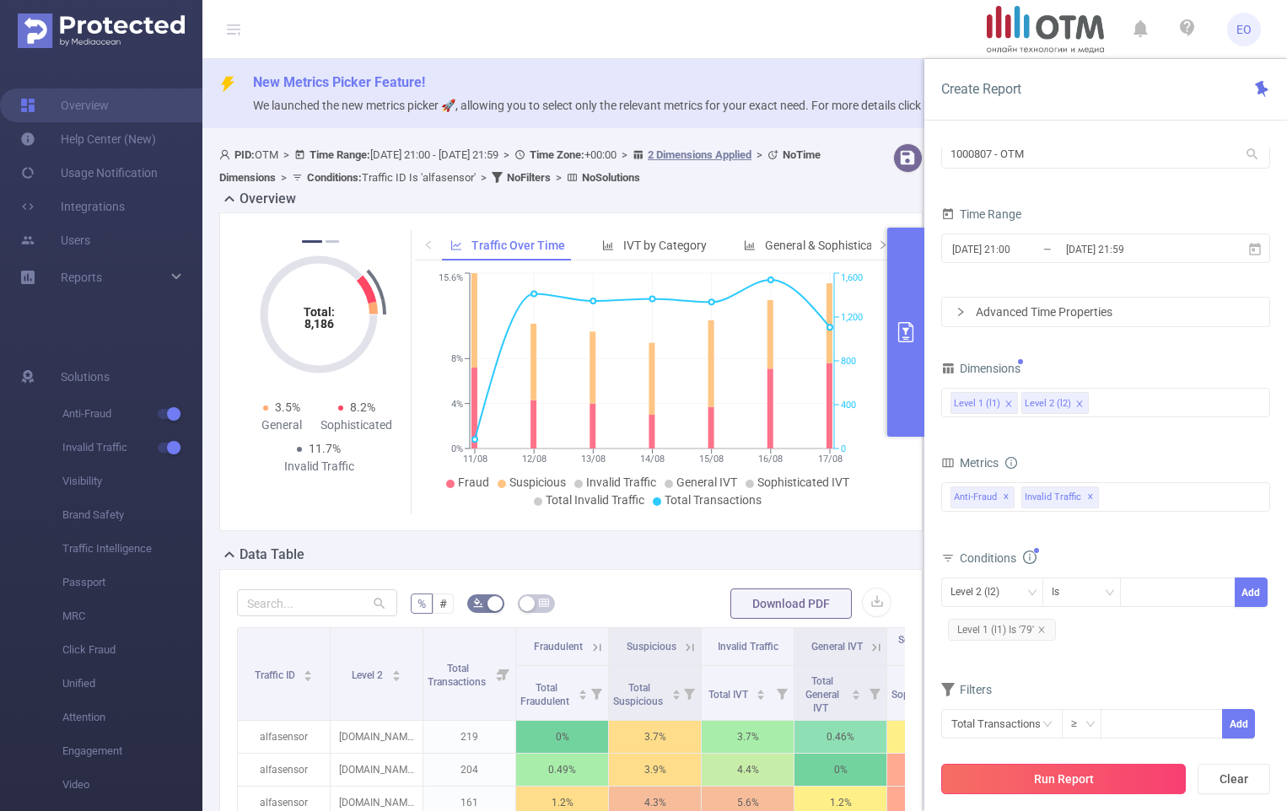
click at [1077, 779] on button "Run Report" at bounding box center [1063, 779] width 245 height 30
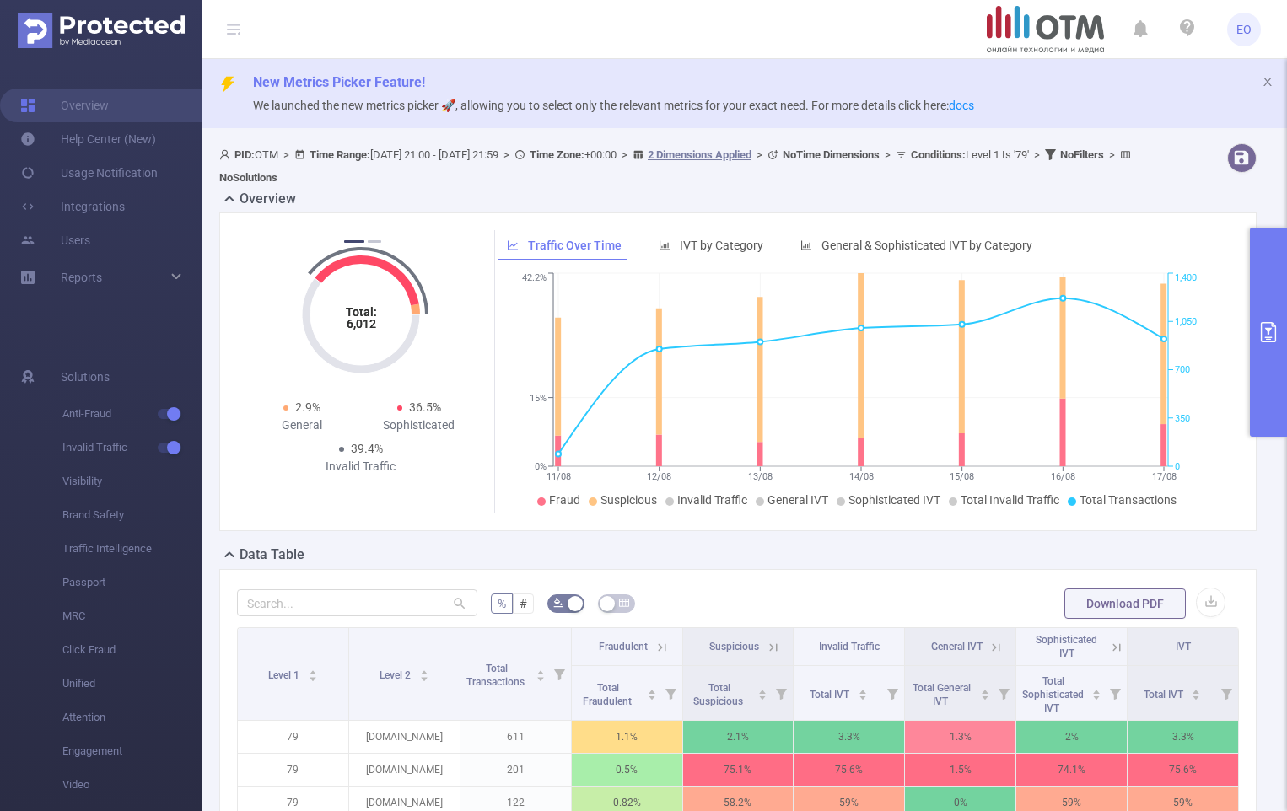
click at [431, 552] on div "Data Table" at bounding box center [744, 557] width 1051 height 24
click at [1196, 598] on button "button" at bounding box center [1211, 603] width 30 height 30
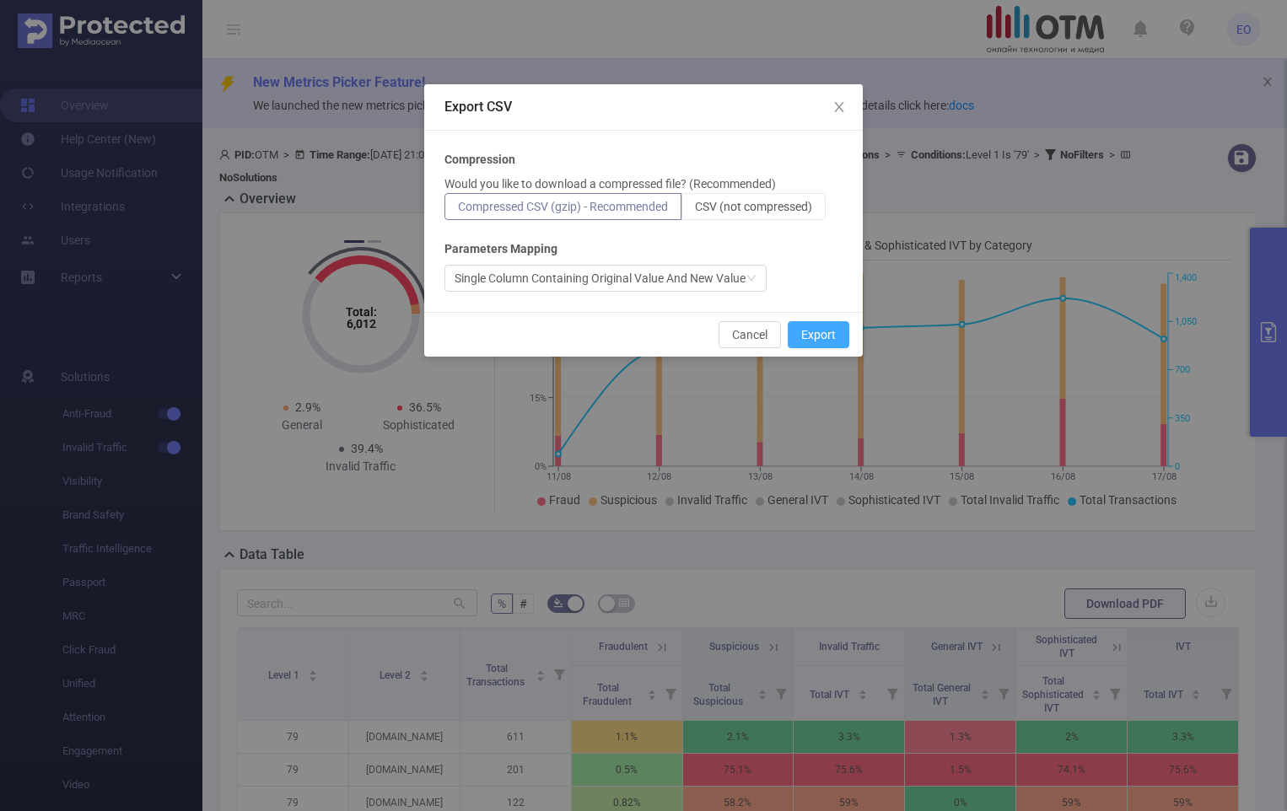
click at [833, 335] on button "Export" at bounding box center [819, 334] width 62 height 27
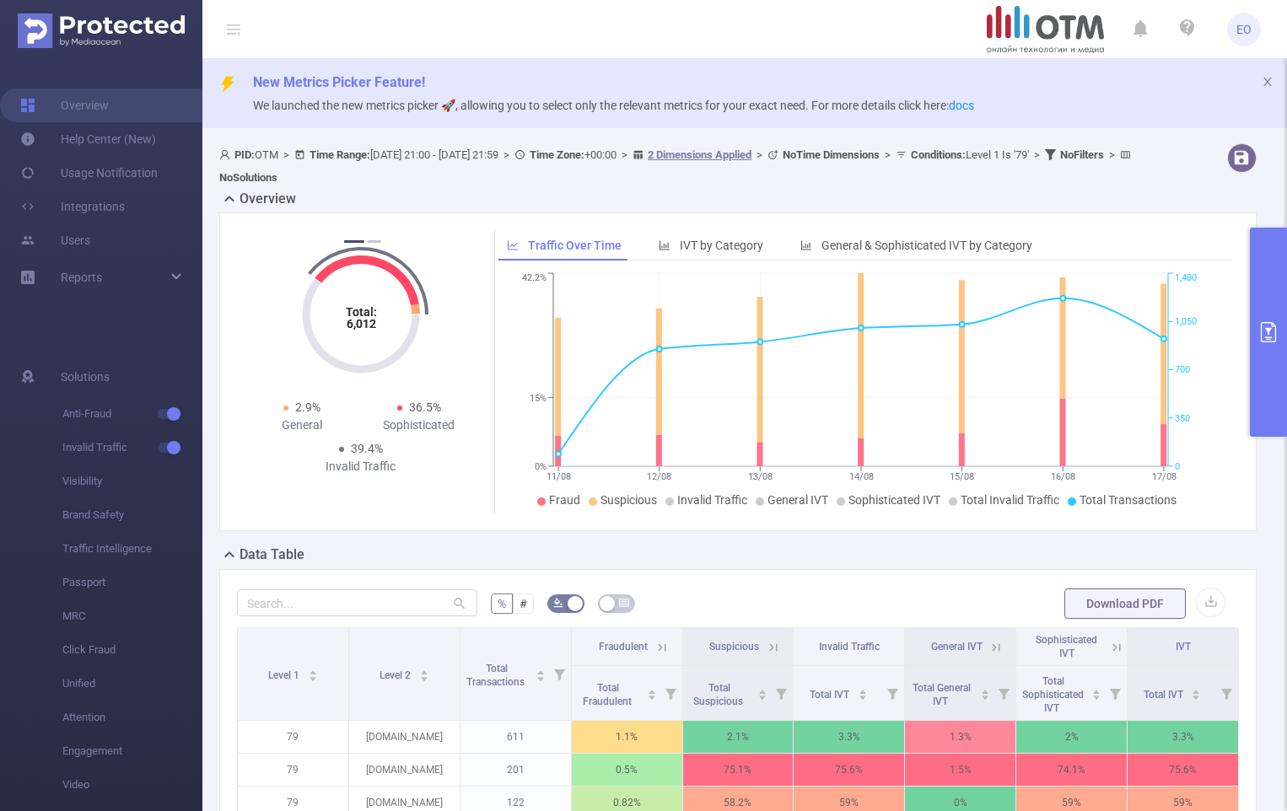
click at [1275, 285] on button "primary" at bounding box center [1268, 332] width 37 height 209
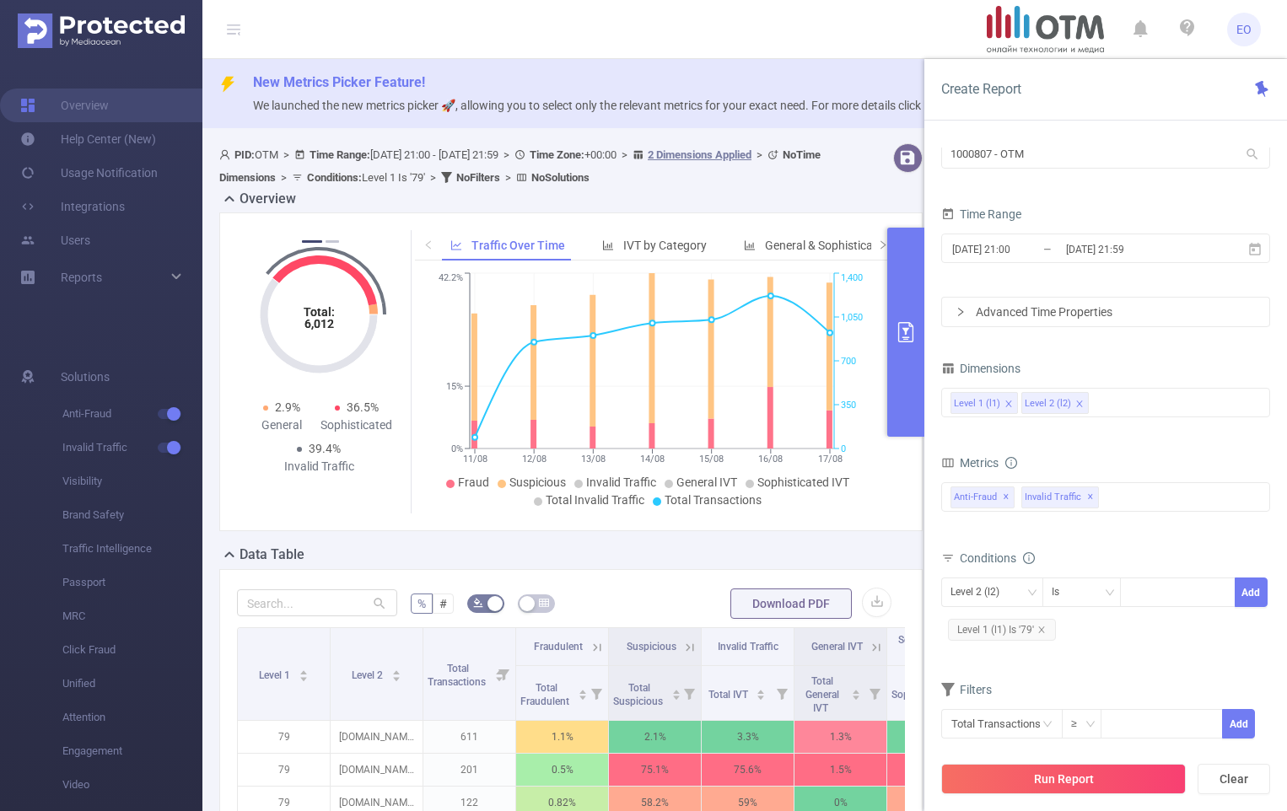
click at [1244, 30] on span "EO" at bounding box center [1244, 30] width 15 height 34
click at [1251, 792] on button "Clear" at bounding box center [1234, 779] width 73 height 30
type input "[DATE] 21:00"
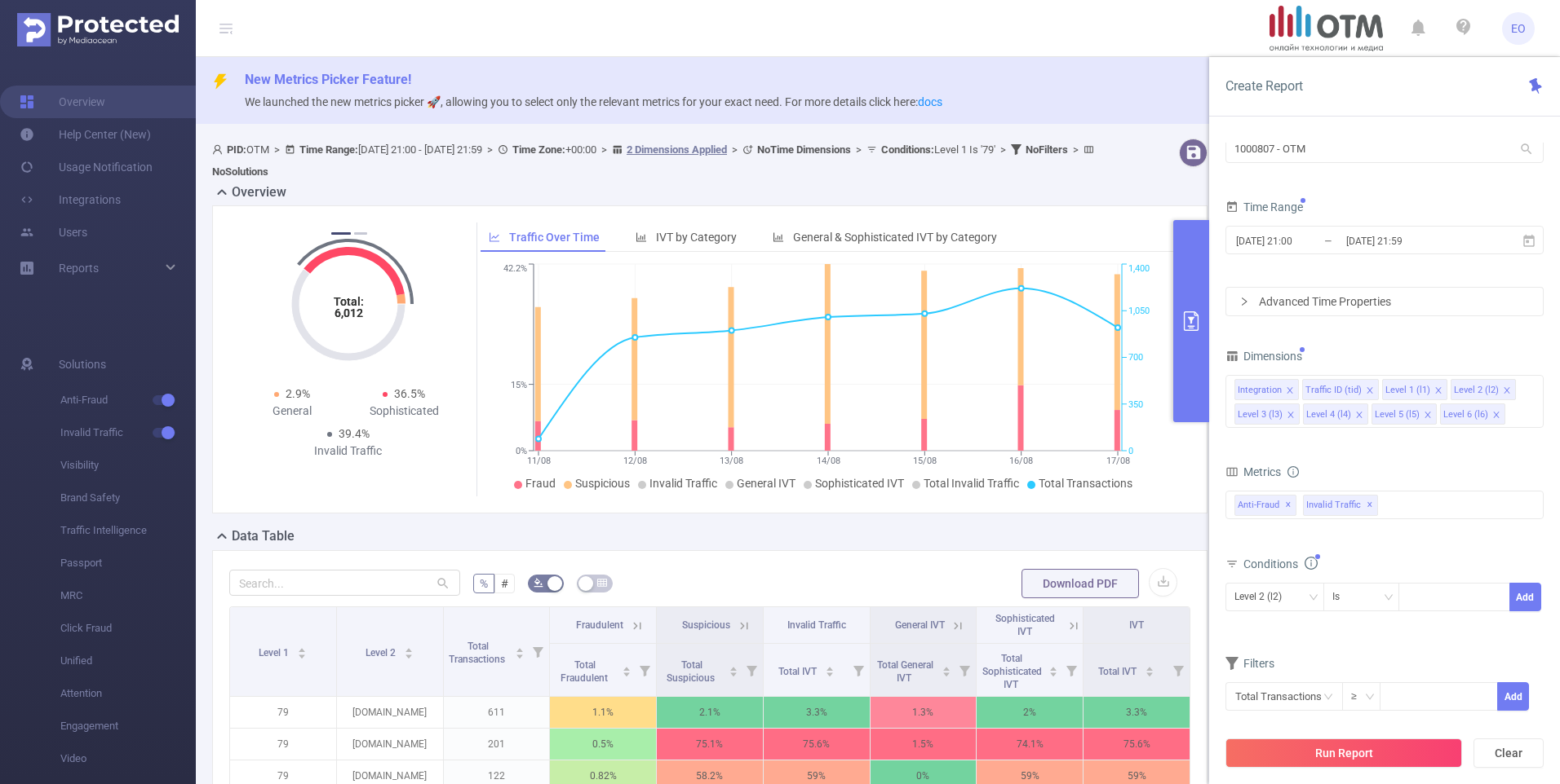
click at [1205, 299] on button "primary" at bounding box center [1191, 321] width 36 height 202
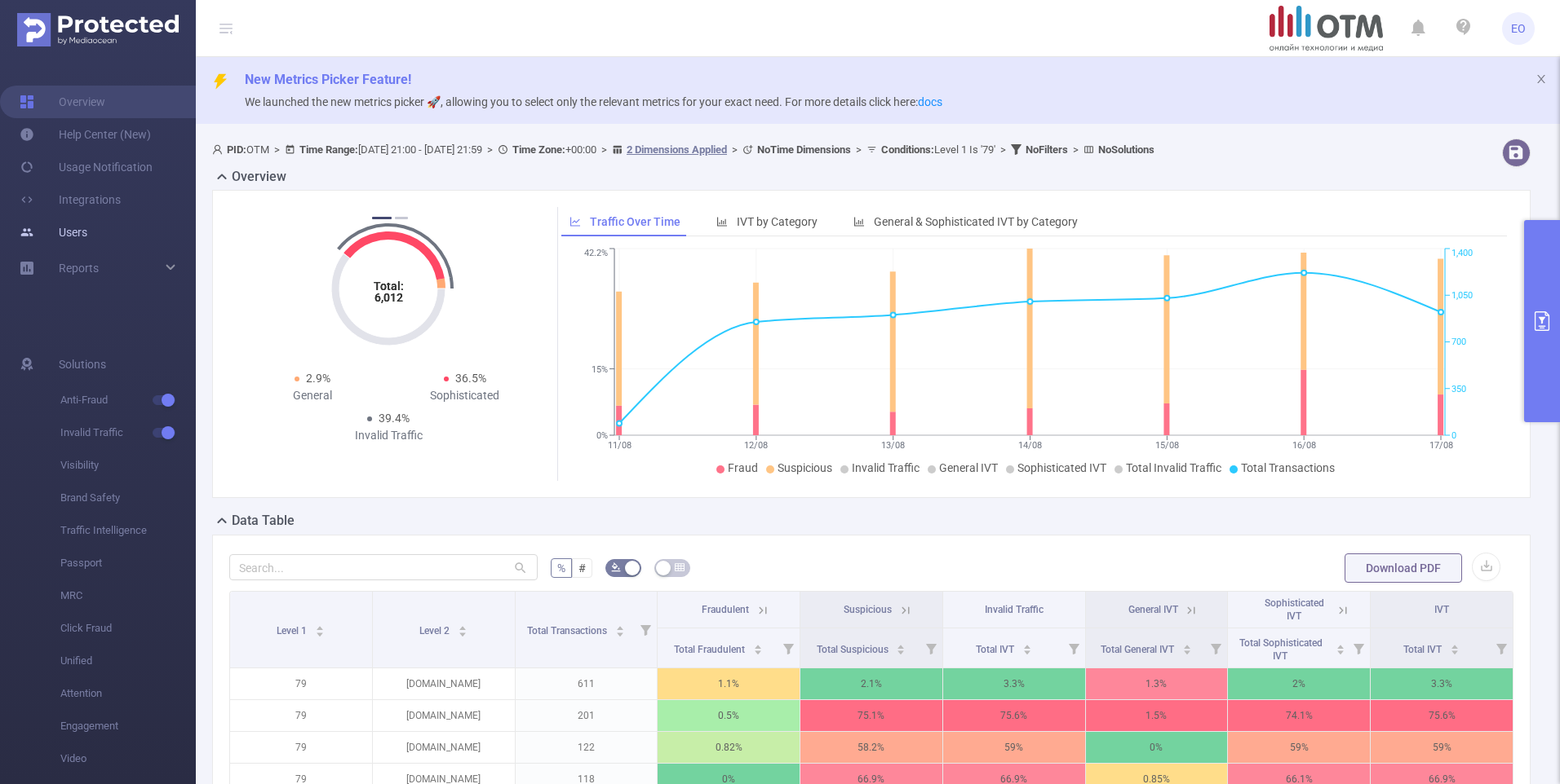
click at [71, 229] on link "Users" at bounding box center [53, 233] width 68 height 33
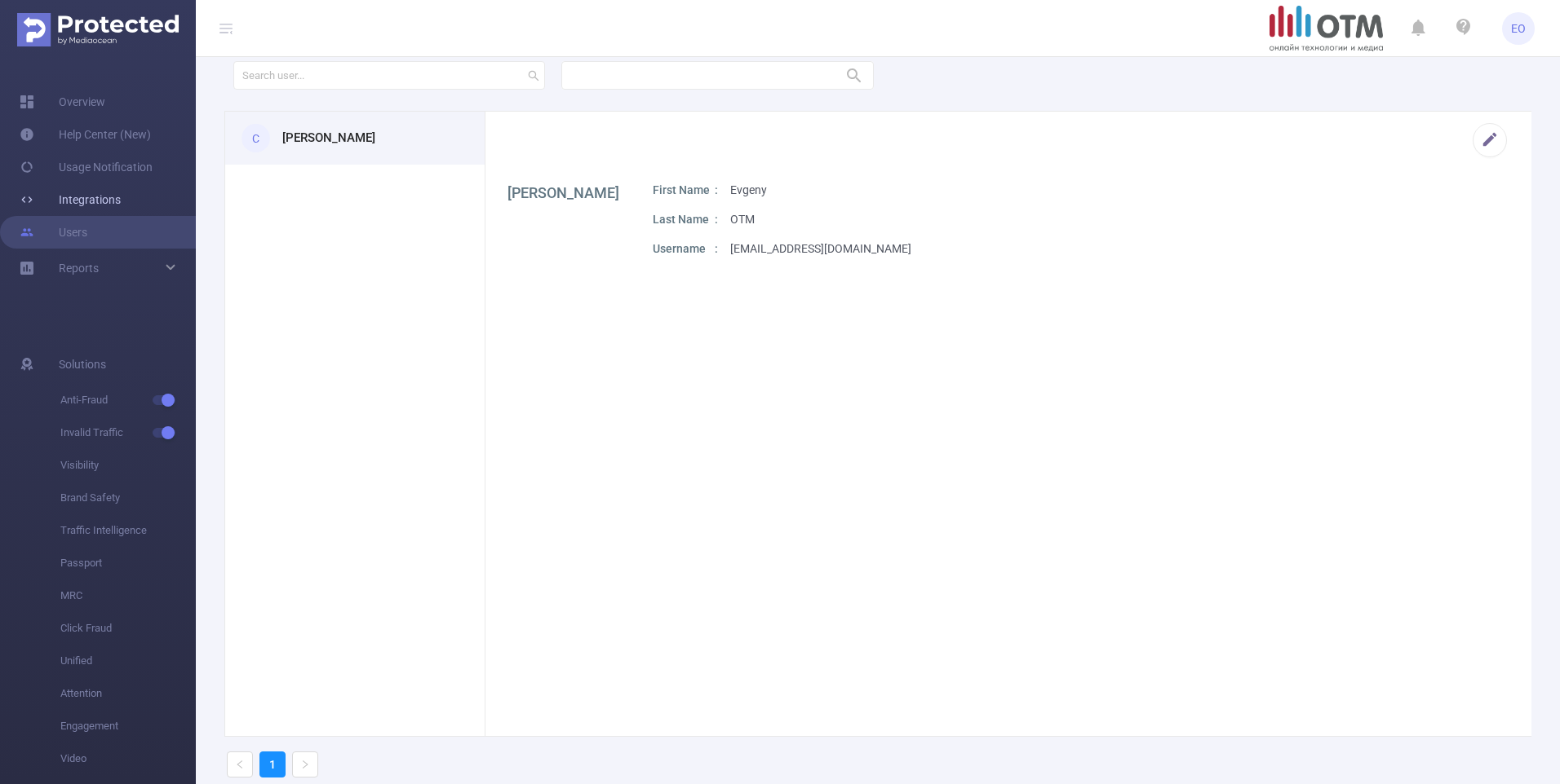
click at [79, 200] on link "Integrations" at bounding box center [70, 200] width 102 height 33
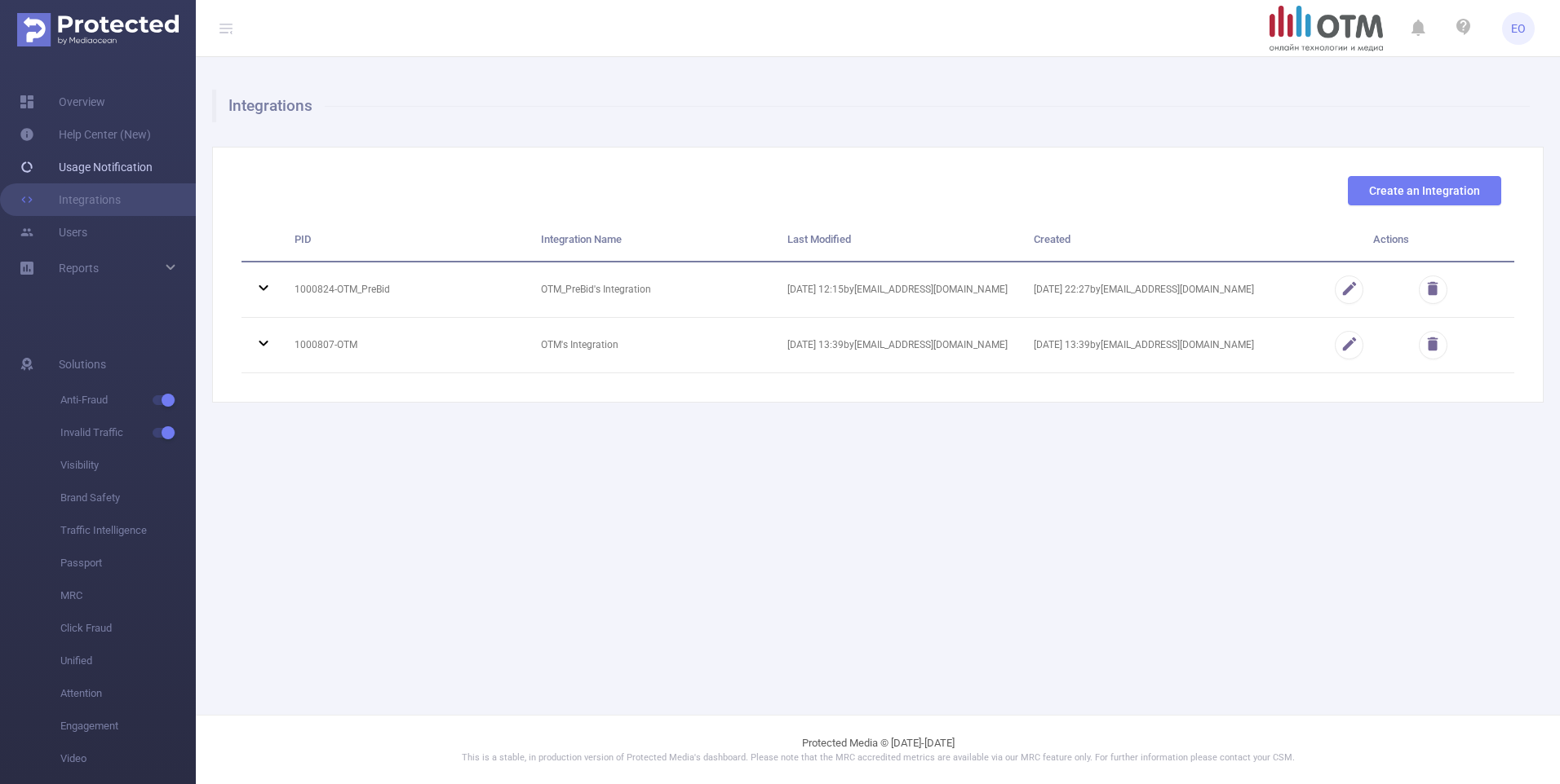
click at [81, 170] on link "Usage Notification" at bounding box center [85, 167] width 132 height 33
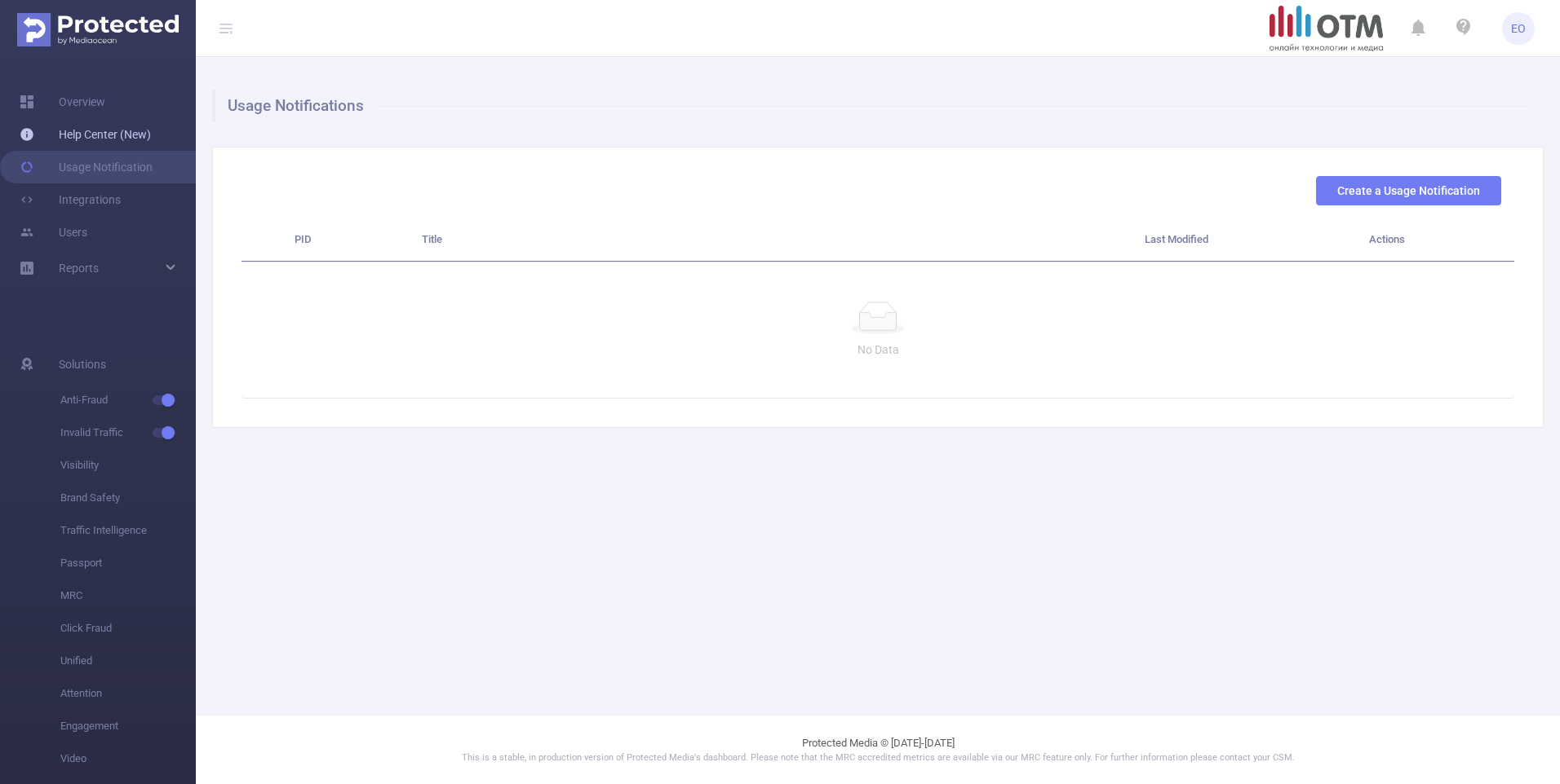
click at [80, 131] on link "Help Center (New)" at bounding box center [85, 134] width 132 height 33
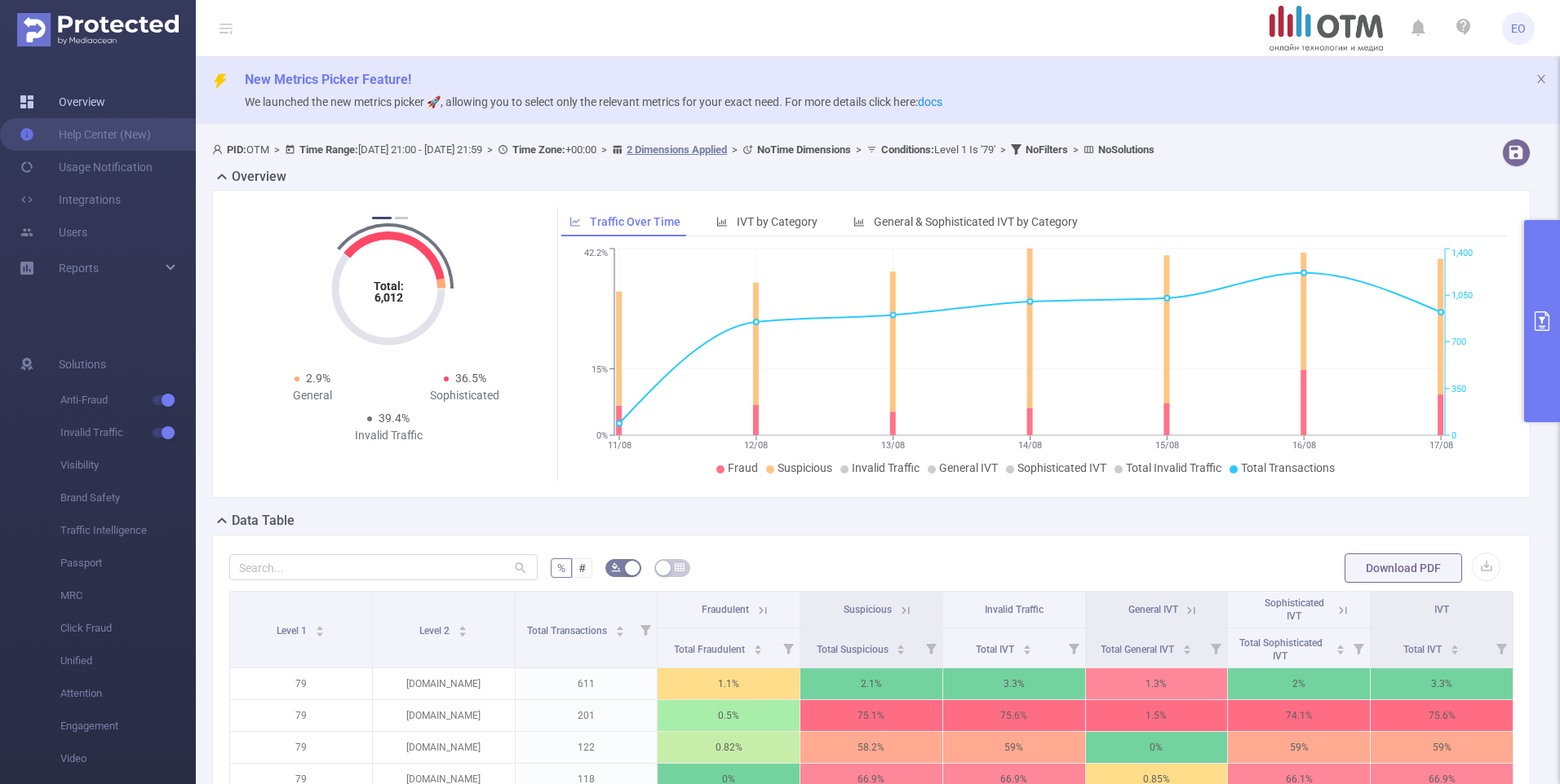
click at [97, 102] on link "Overview" at bounding box center [62, 102] width 86 height 33
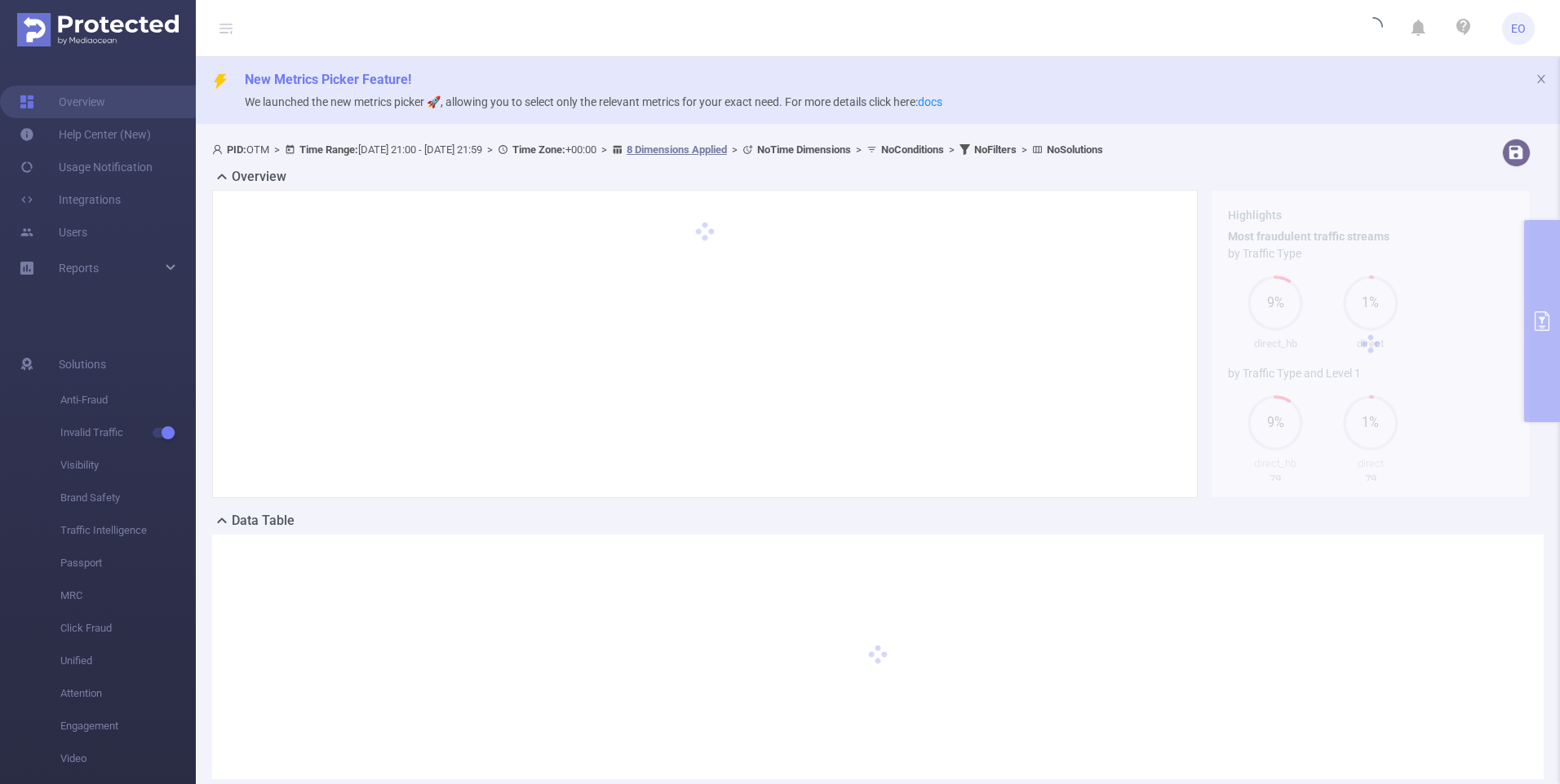
type input "[DATE] 21:00"
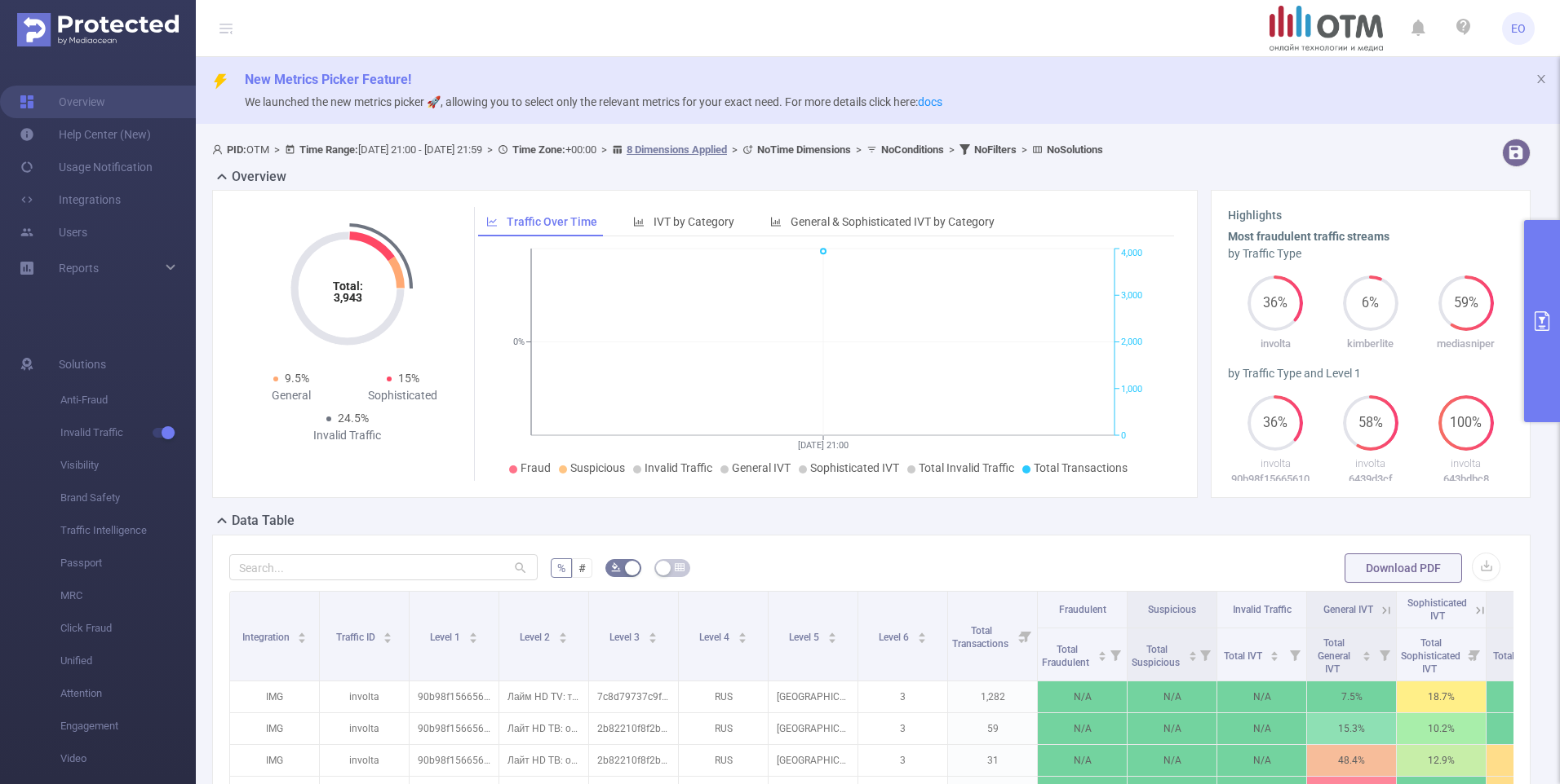
click at [228, 31] on icon at bounding box center [225, 28] width 13 height 13
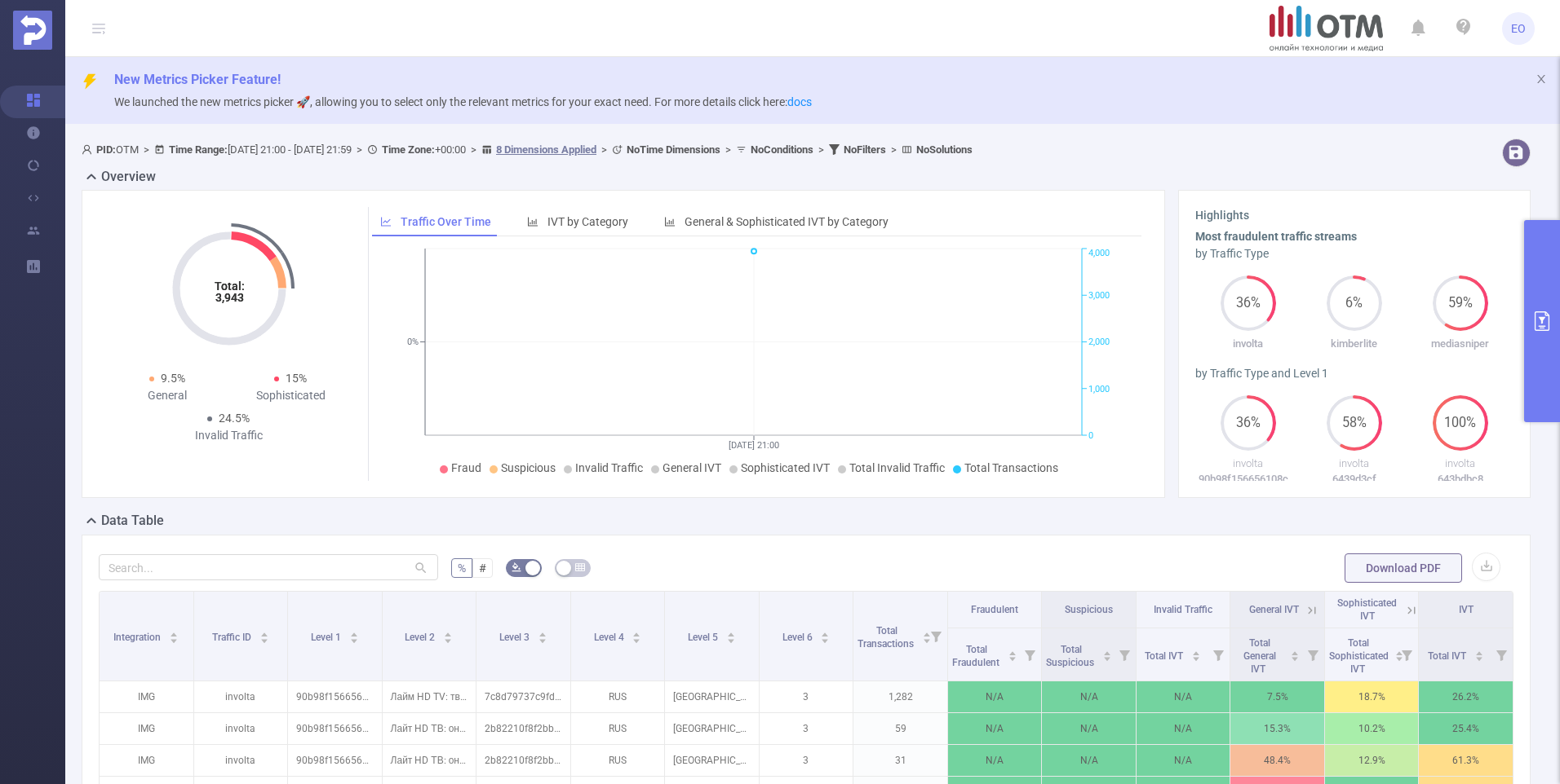
click at [103, 29] on icon at bounding box center [98, 28] width 13 height 13
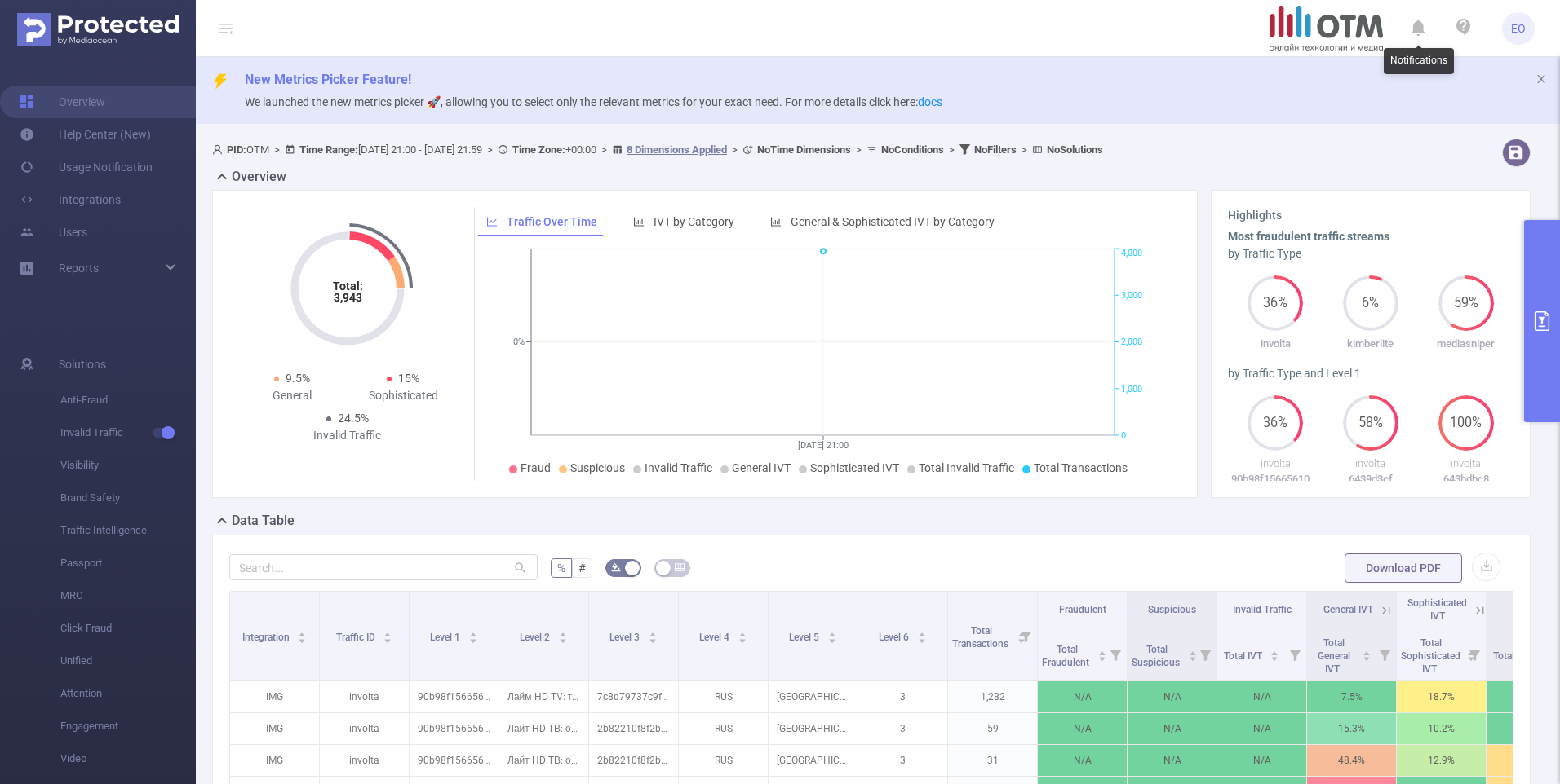
click at [1414, 23] on icon at bounding box center [1418, 29] width 14 height 23
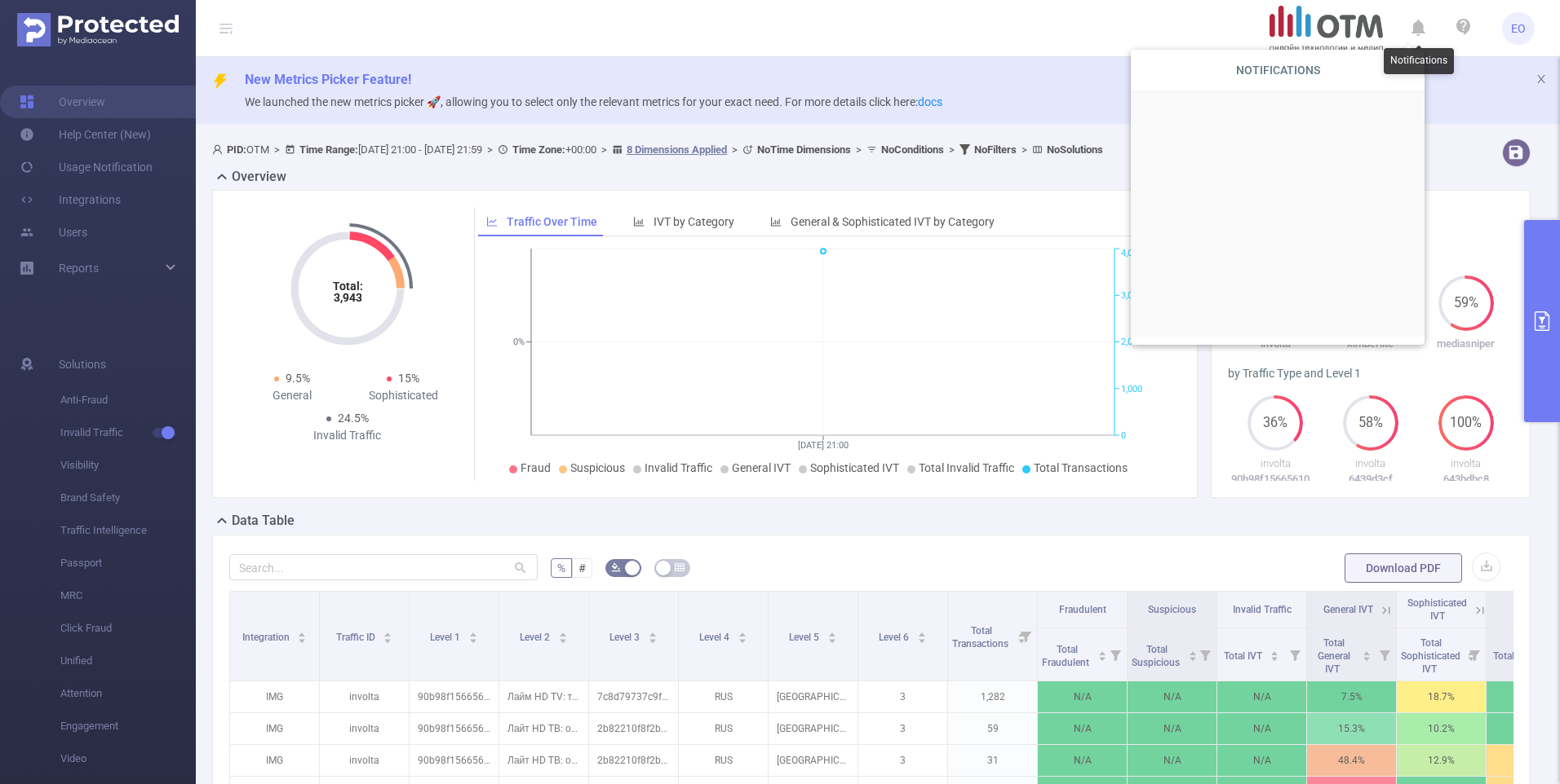
click at [1421, 20] on icon at bounding box center [1418, 29] width 14 height 23
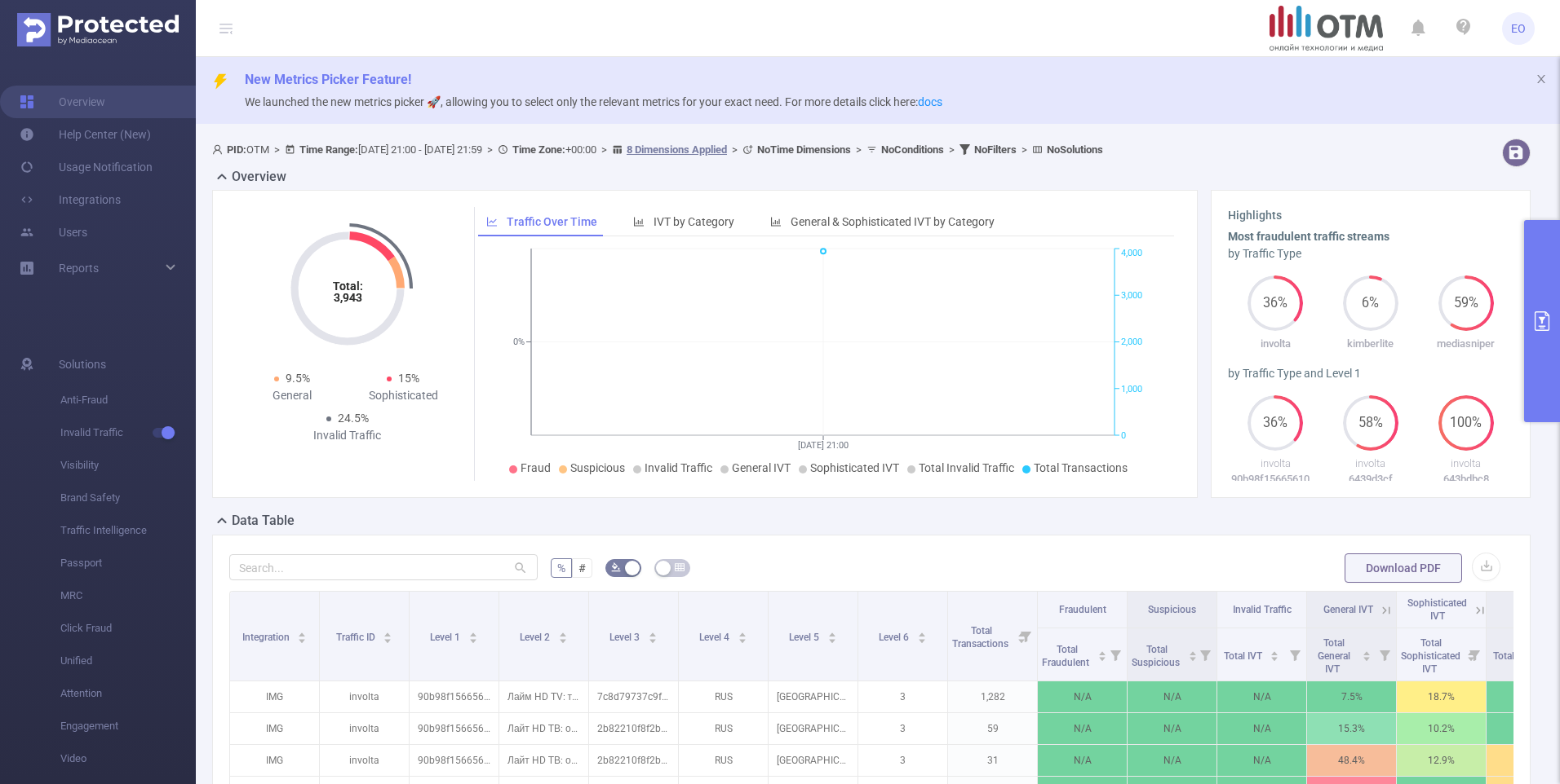
click at [1526, 23] on span "EO" at bounding box center [1518, 29] width 33 height 33
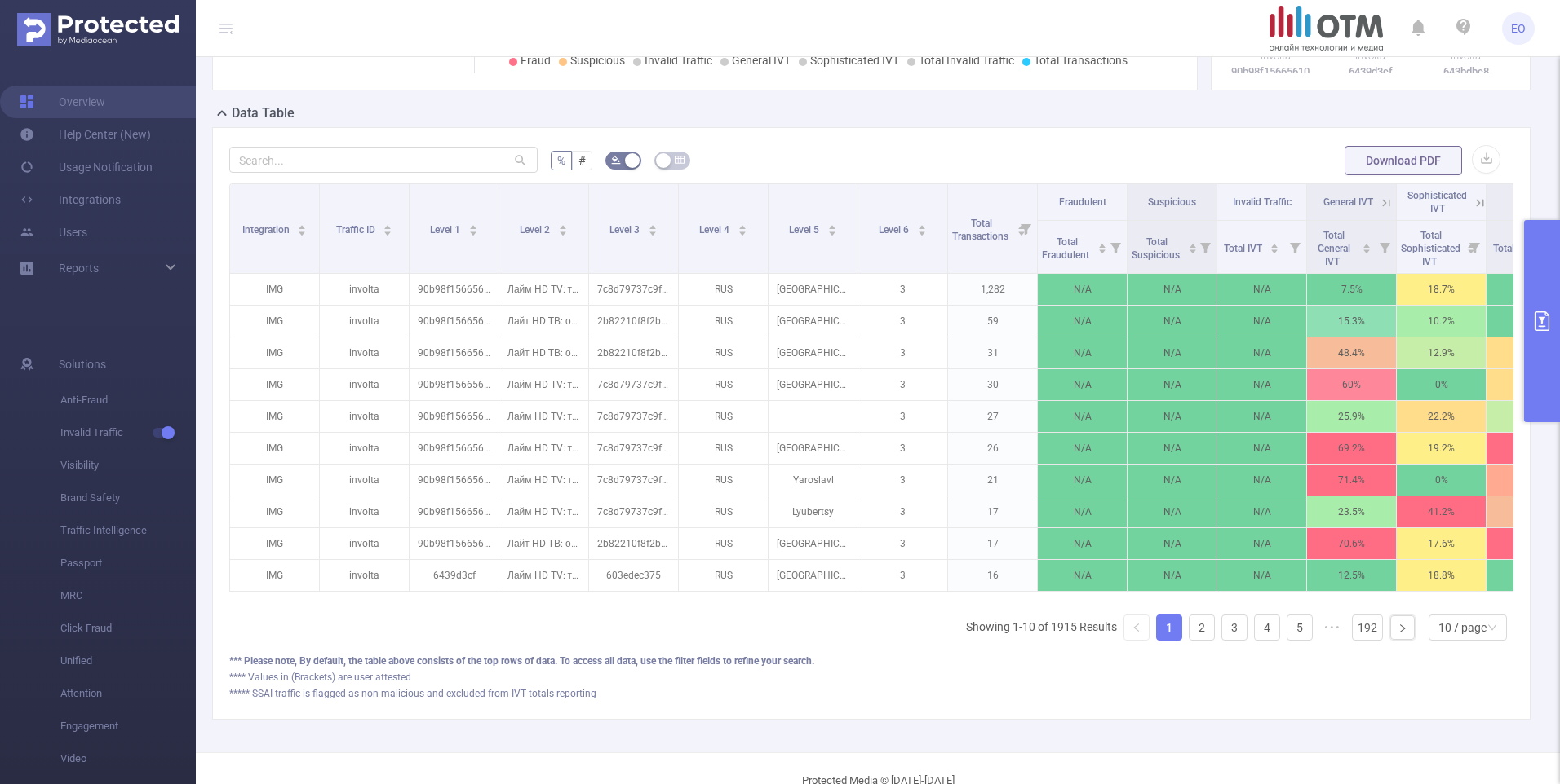
scroll to position [457, 0]
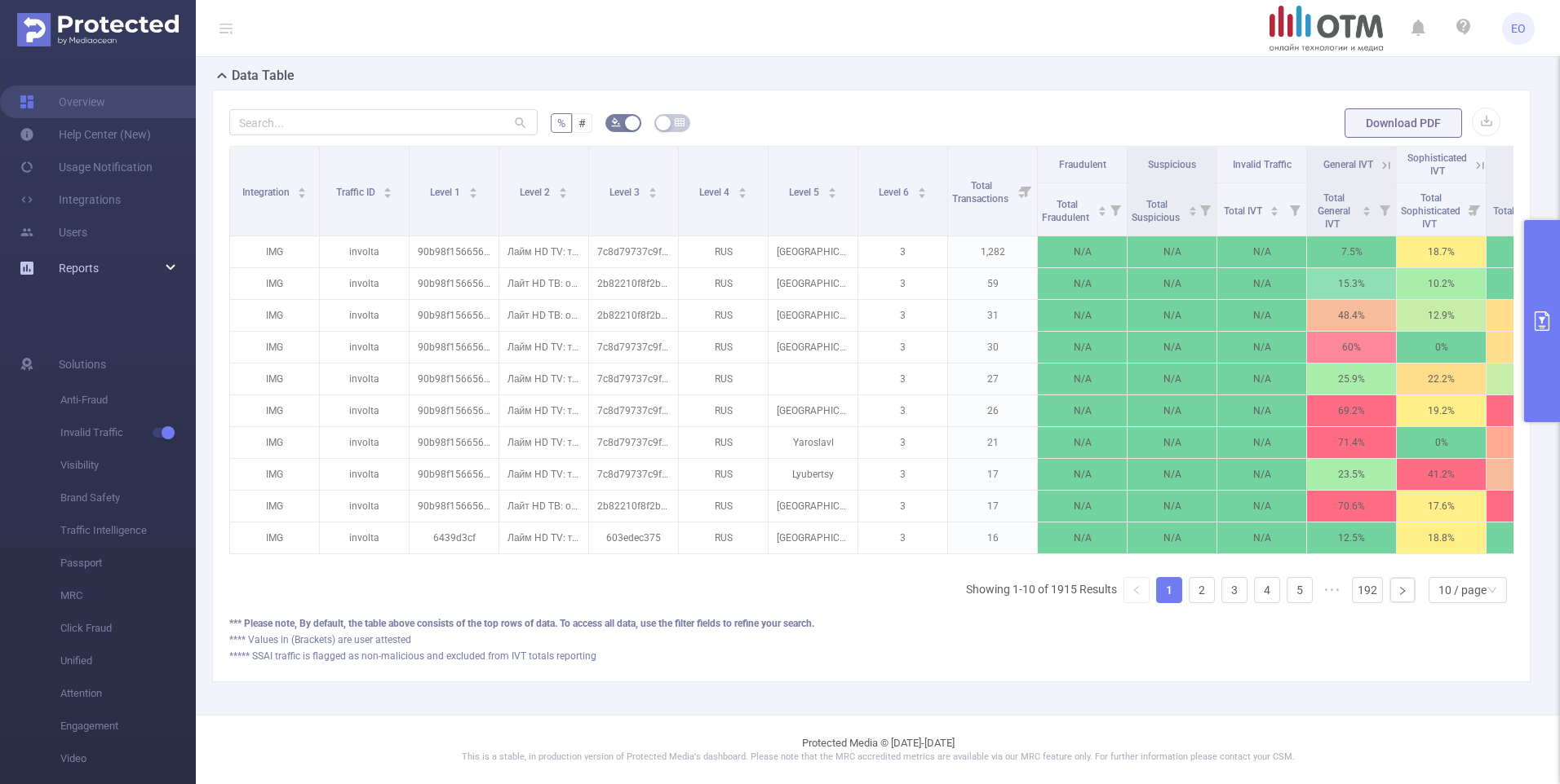
click at [103, 263] on div "Reports" at bounding box center [98, 269] width 195 height 33
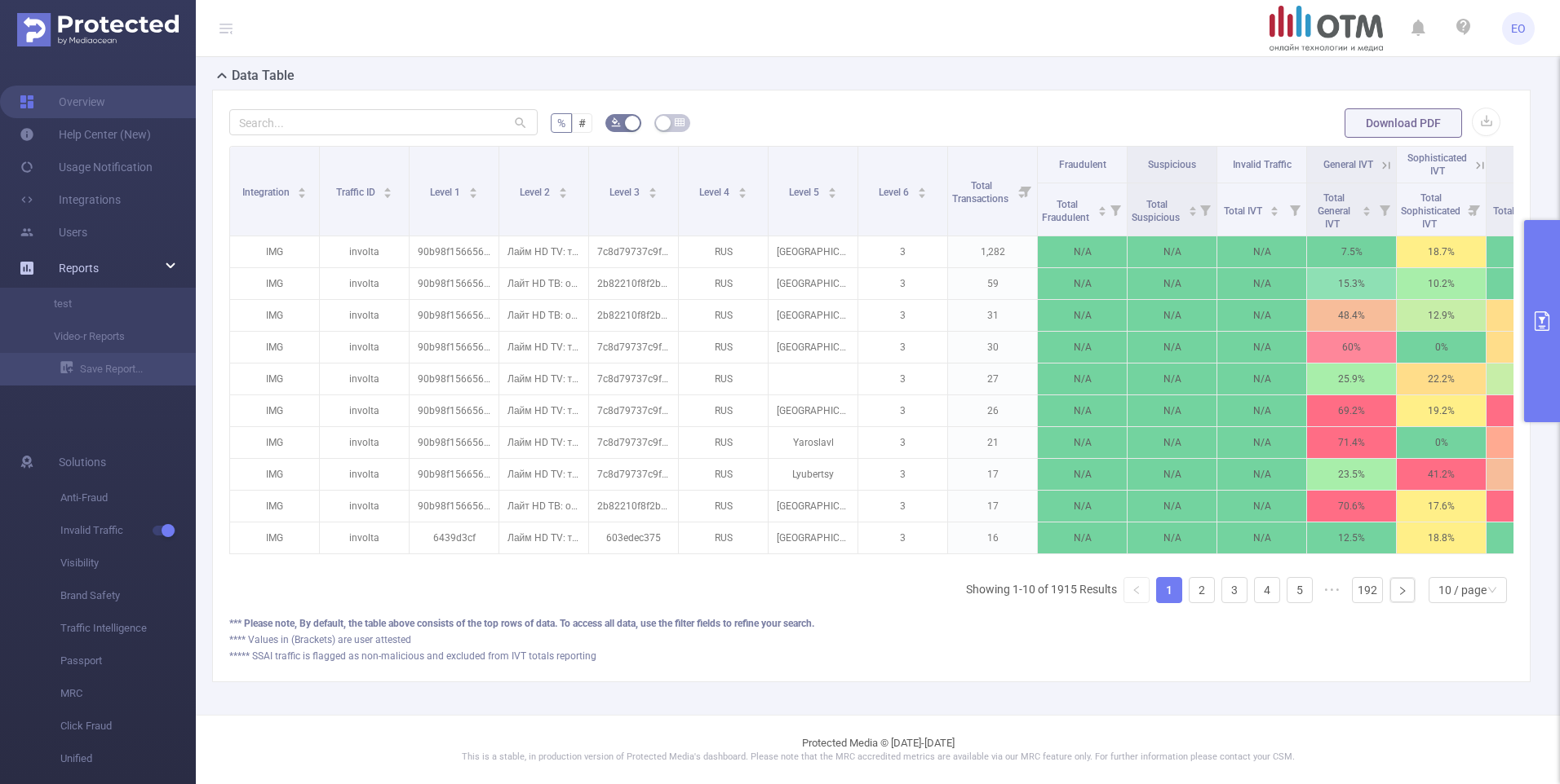
click at [103, 263] on div "Reports" at bounding box center [98, 269] width 195 height 33
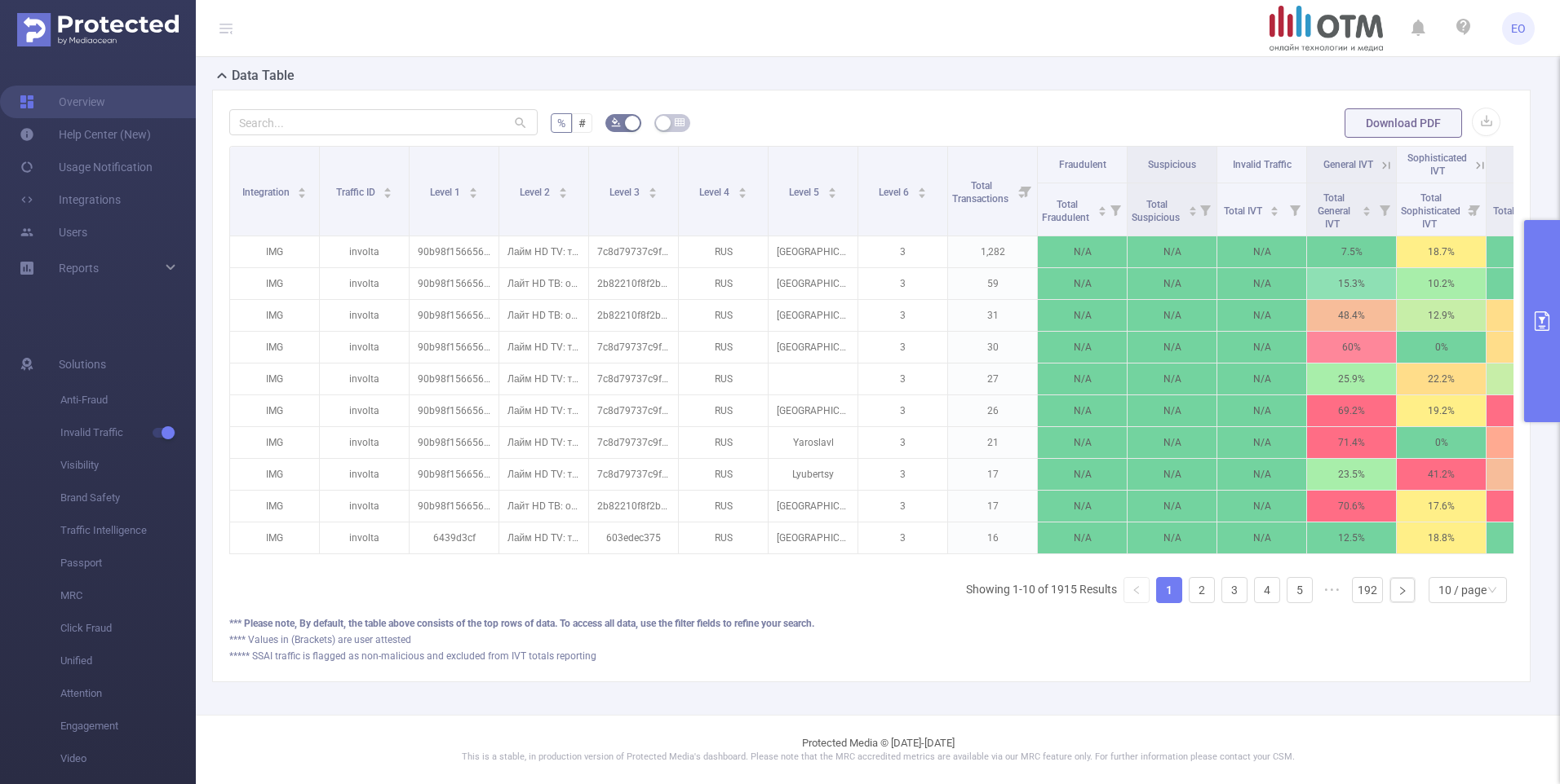
click at [35, 33] on img at bounding box center [98, 29] width 162 height 34
